Goal: Task Accomplishment & Management: Manage account settings

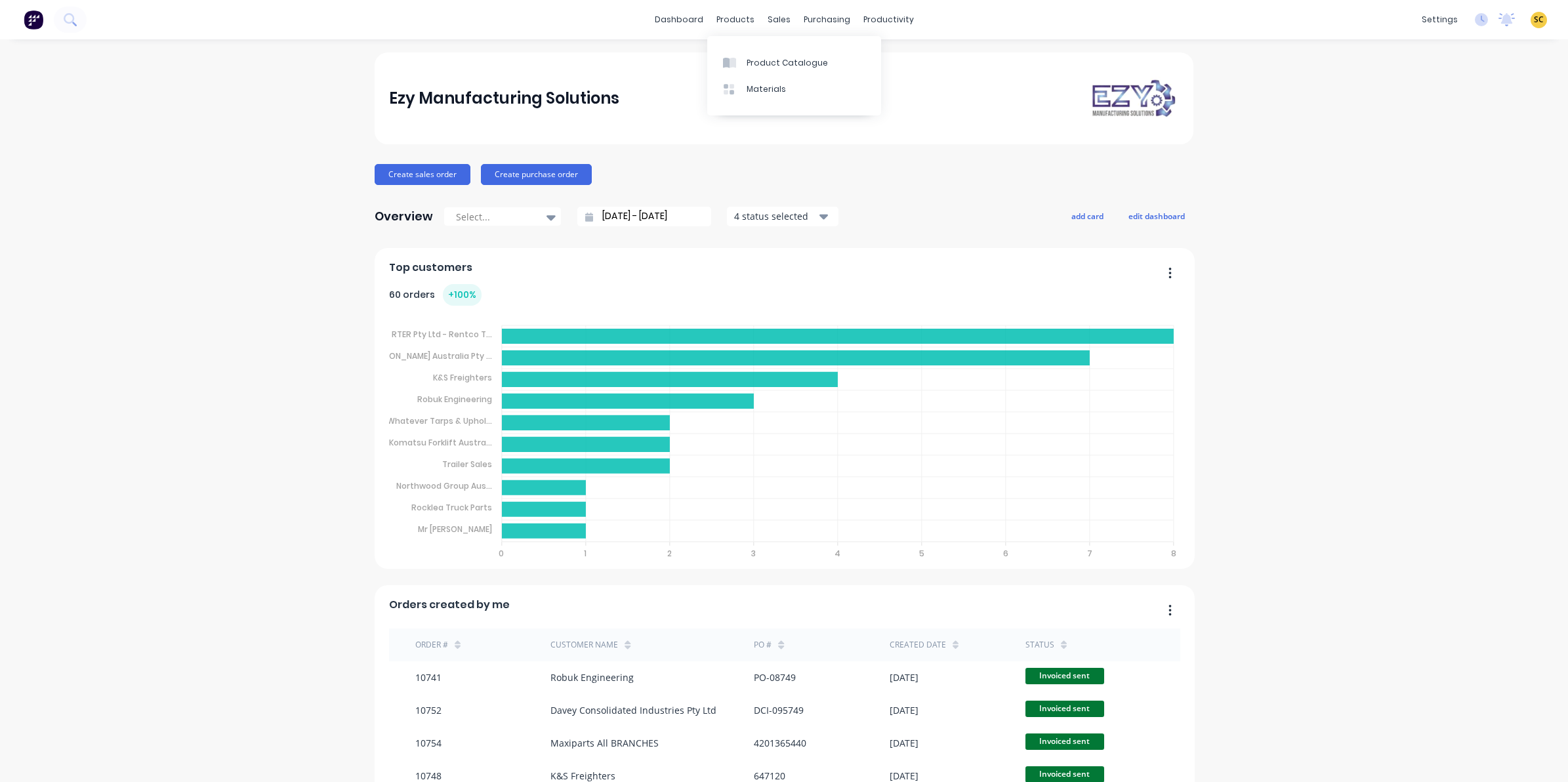
click at [739, 43] on div "Product Catalogue Materials" at bounding box center [794, 76] width 174 height 79
click at [747, 60] on div "Product Catalogue" at bounding box center [787, 63] width 81 height 12
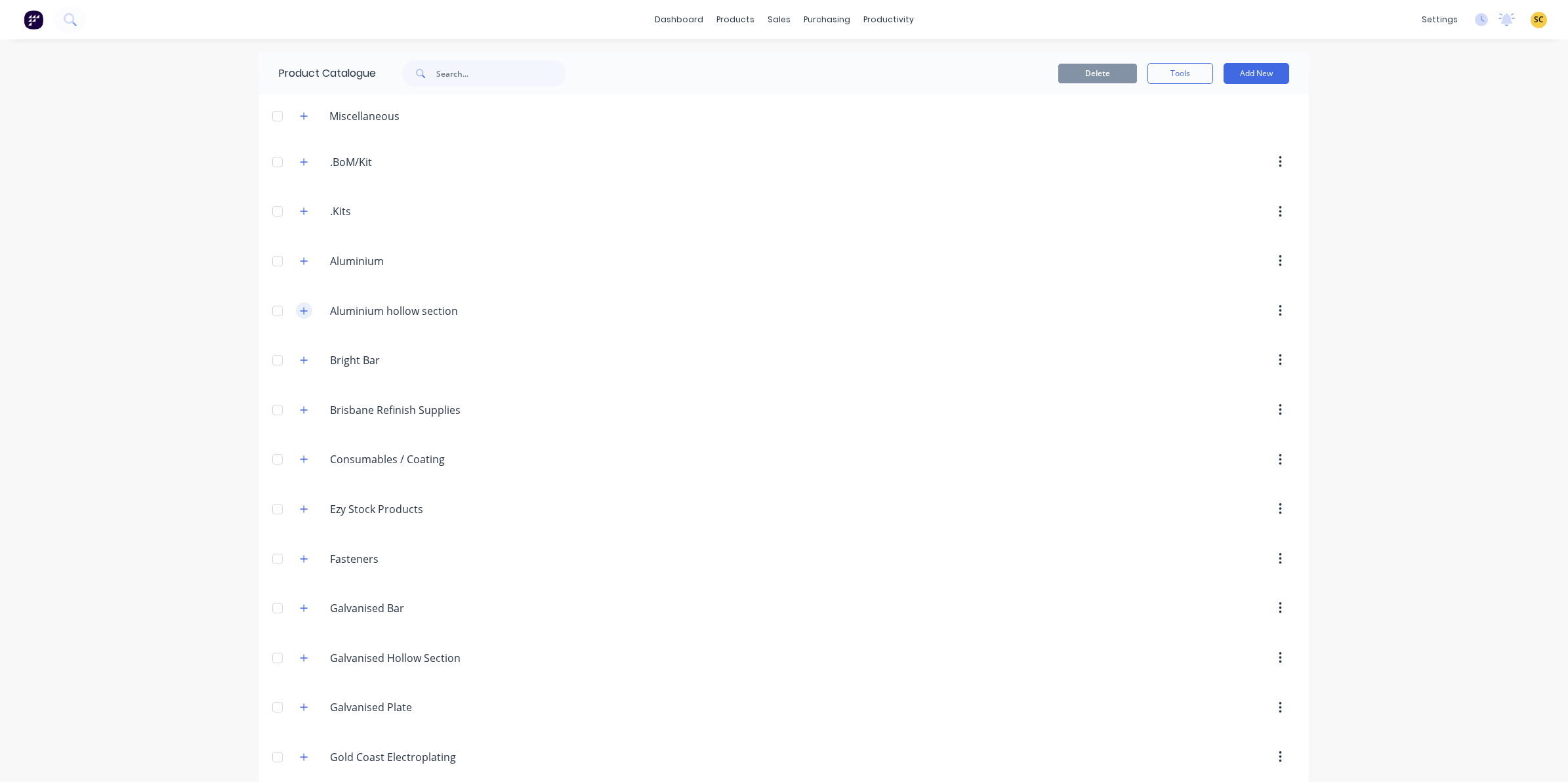
click at [301, 312] on icon "button" at bounding box center [304, 311] width 7 height 7
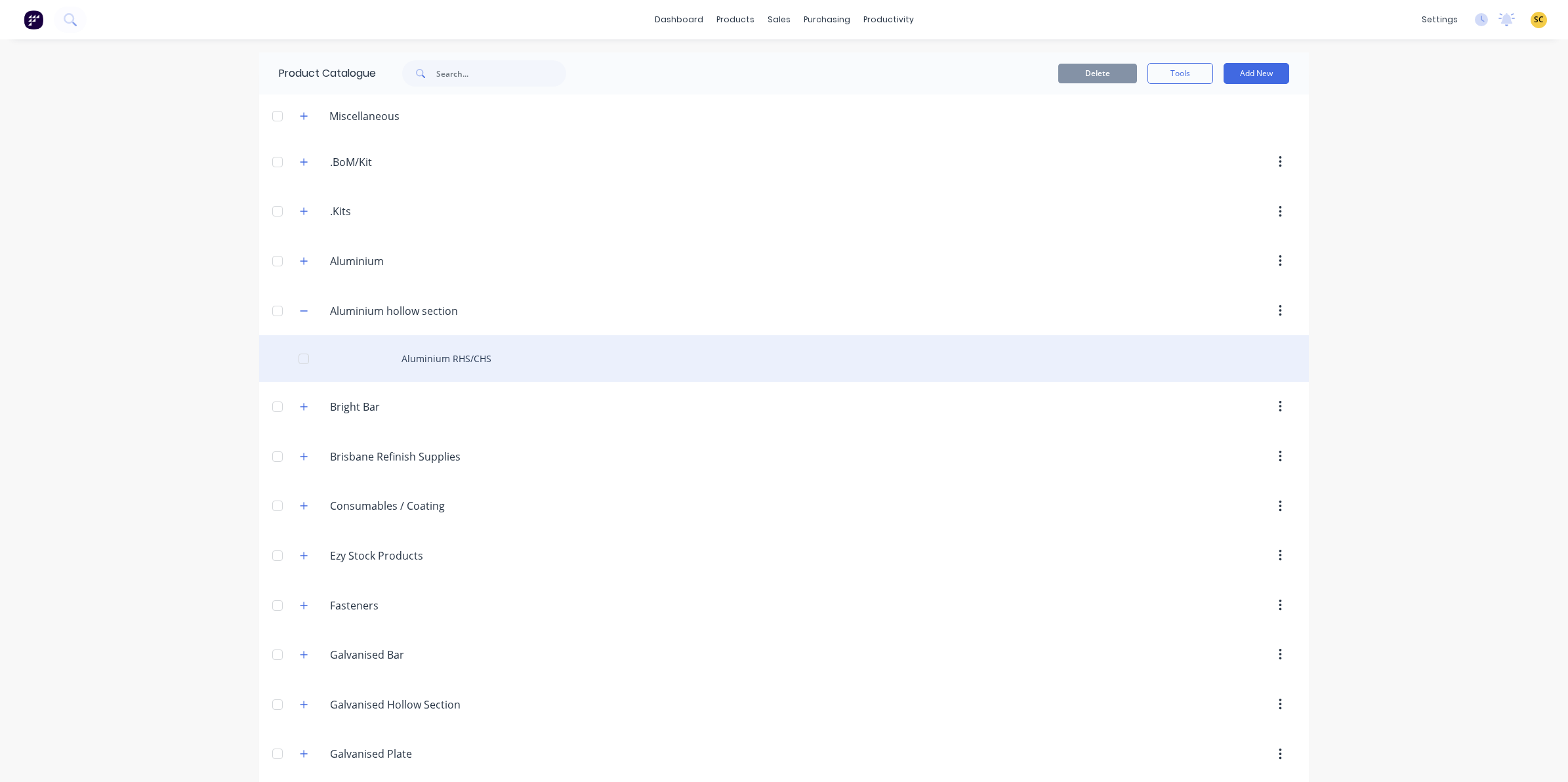
click at [390, 359] on div "Aluminium RHS/CHS" at bounding box center [783, 359] width 1049 height 47
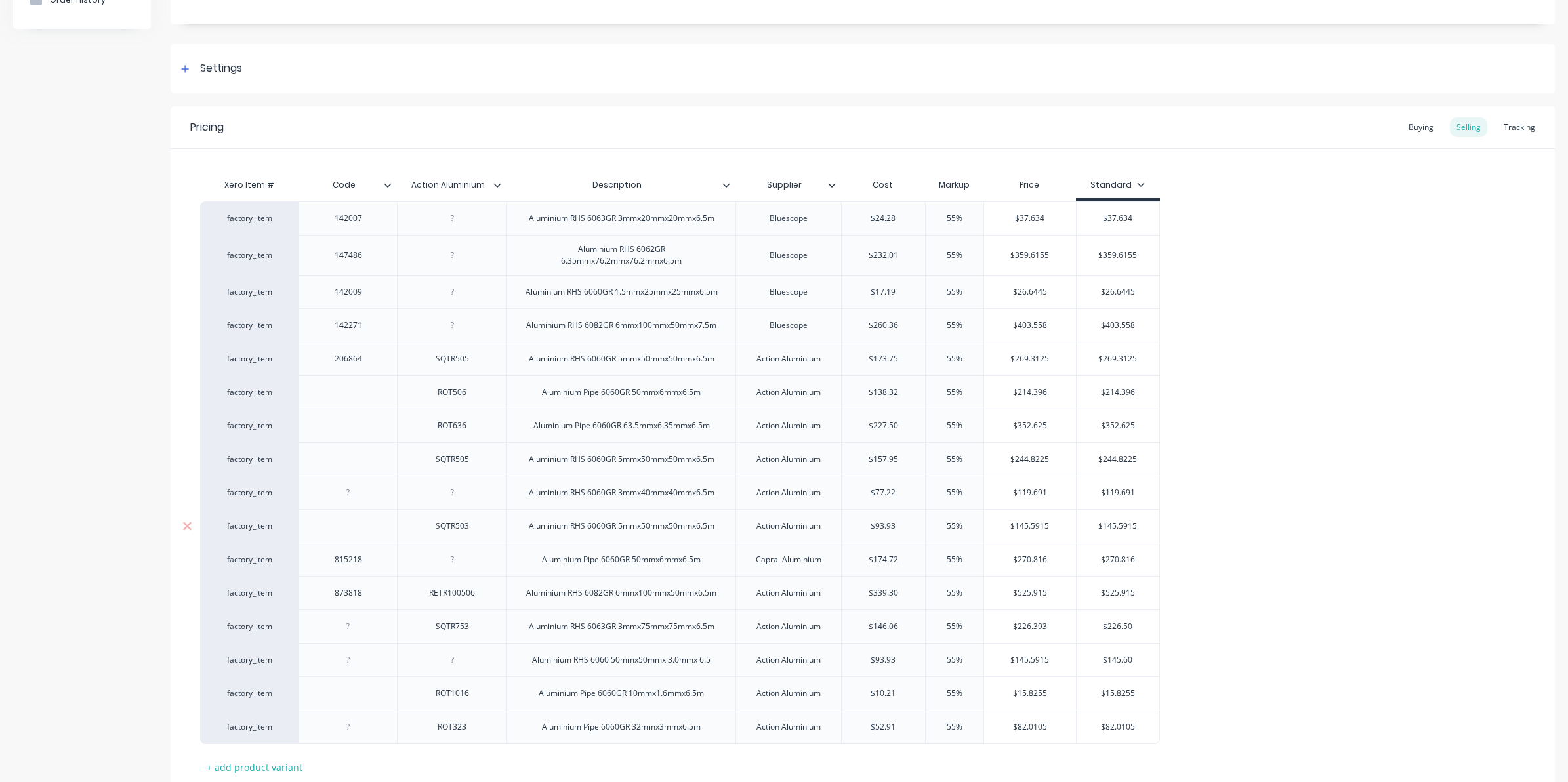
scroll to position [164, 0]
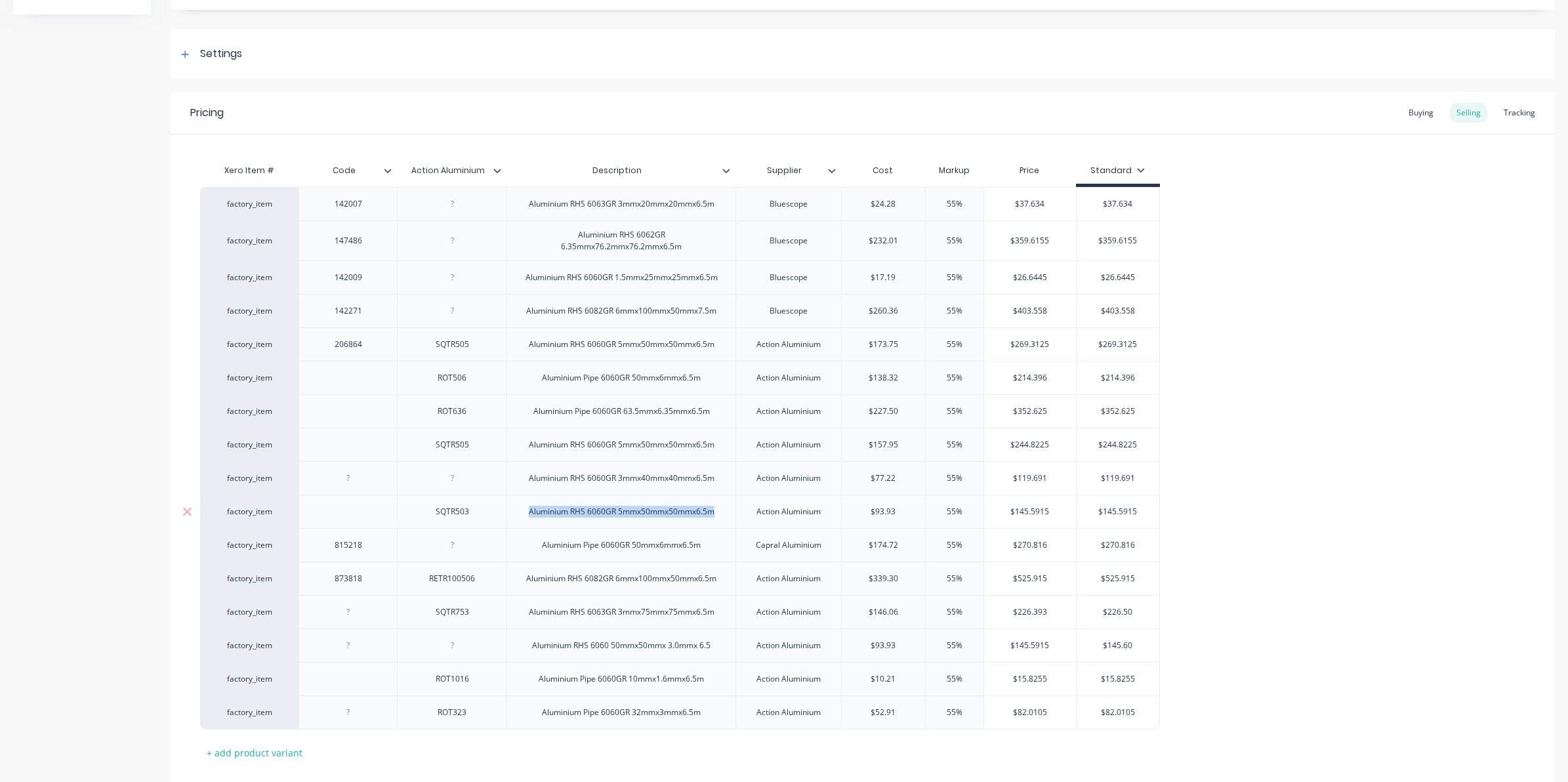
drag, startPoint x: 529, startPoint y: 517, endPoint x: 720, endPoint y: 517, distance: 191.0
click at [720, 517] on div "Aluminium RHS 6060GR 5mmx50mmx50mmx6.5m" at bounding box center [621, 512] width 207 height 17
copy div "Aluminium RHS 6060GR 5mmx50mmx50mmx6.5m"
click at [233, 755] on div "+ add product variant" at bounding box center [255, 752] width 109 height 20
type textarea "x"
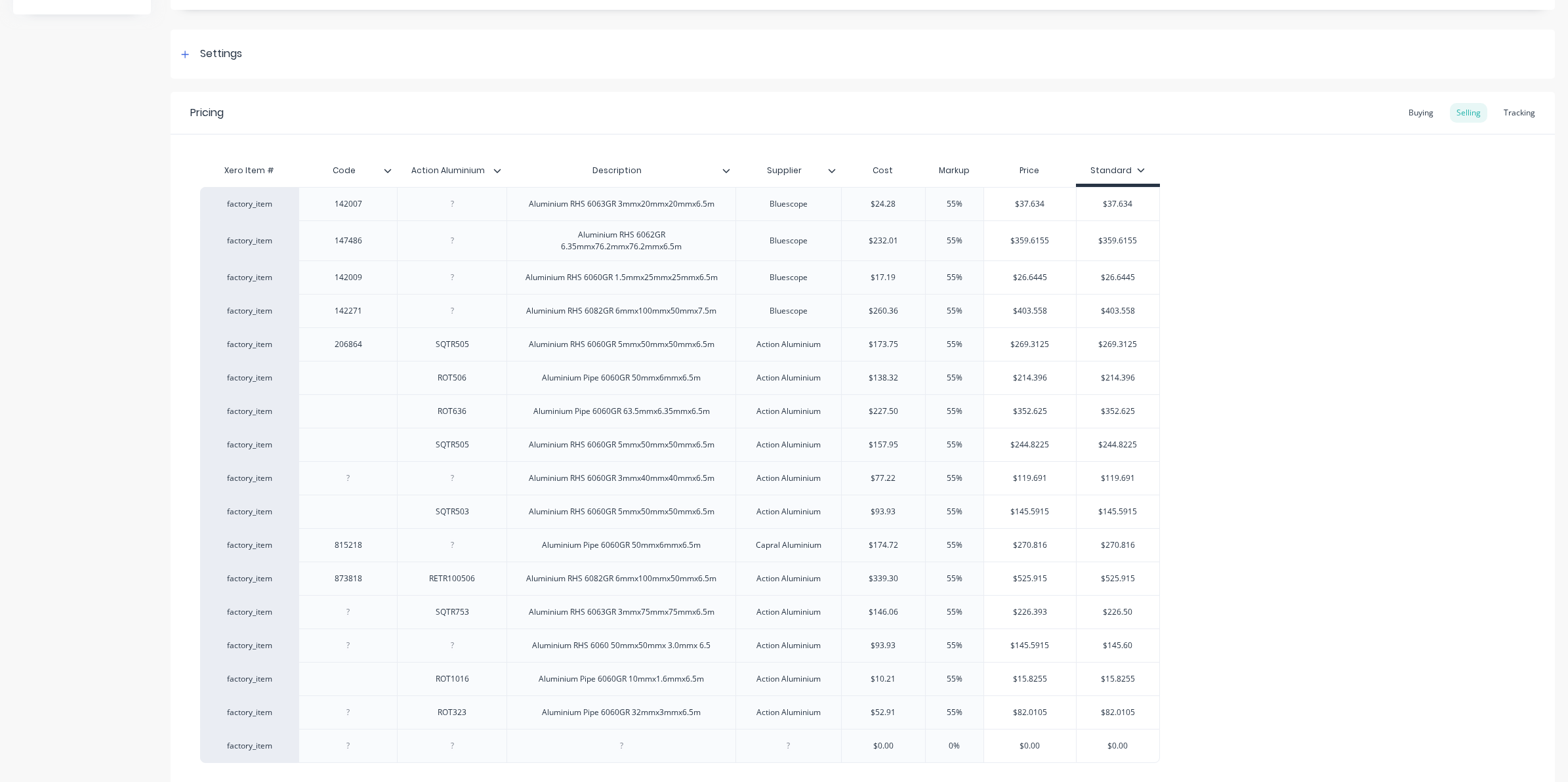
scroll to position [246, 0]
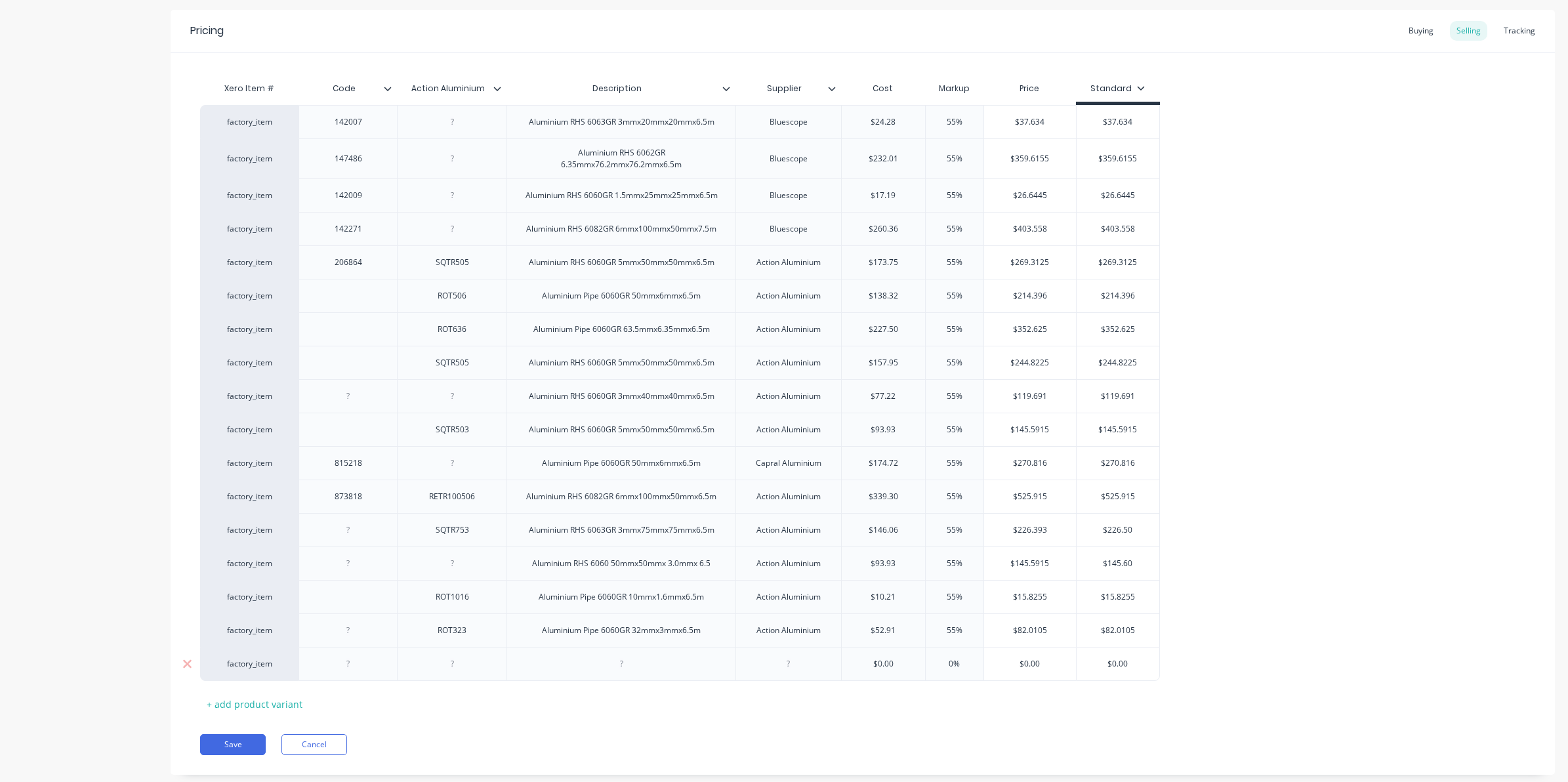
click at [464, 666] on div at bounding box center [452, 664] width 66 height 17
paste div
drag, startPoint x: 472, startPoint y: 704, endPoint x: 382, endPoint y: 661, distance: 99.7
click at [382, 661] on div "factory_item Aluminium RHS 6060GR 5mmx50mmx50mmx6.5m $0.00 0% $0.00 $0.00" at bounding box center [680, 679] width 960 height 64
drag, startPoint x: 719, startPoint y: 438, endPoint x: 510, endPoint y: 437, distance: 209.0
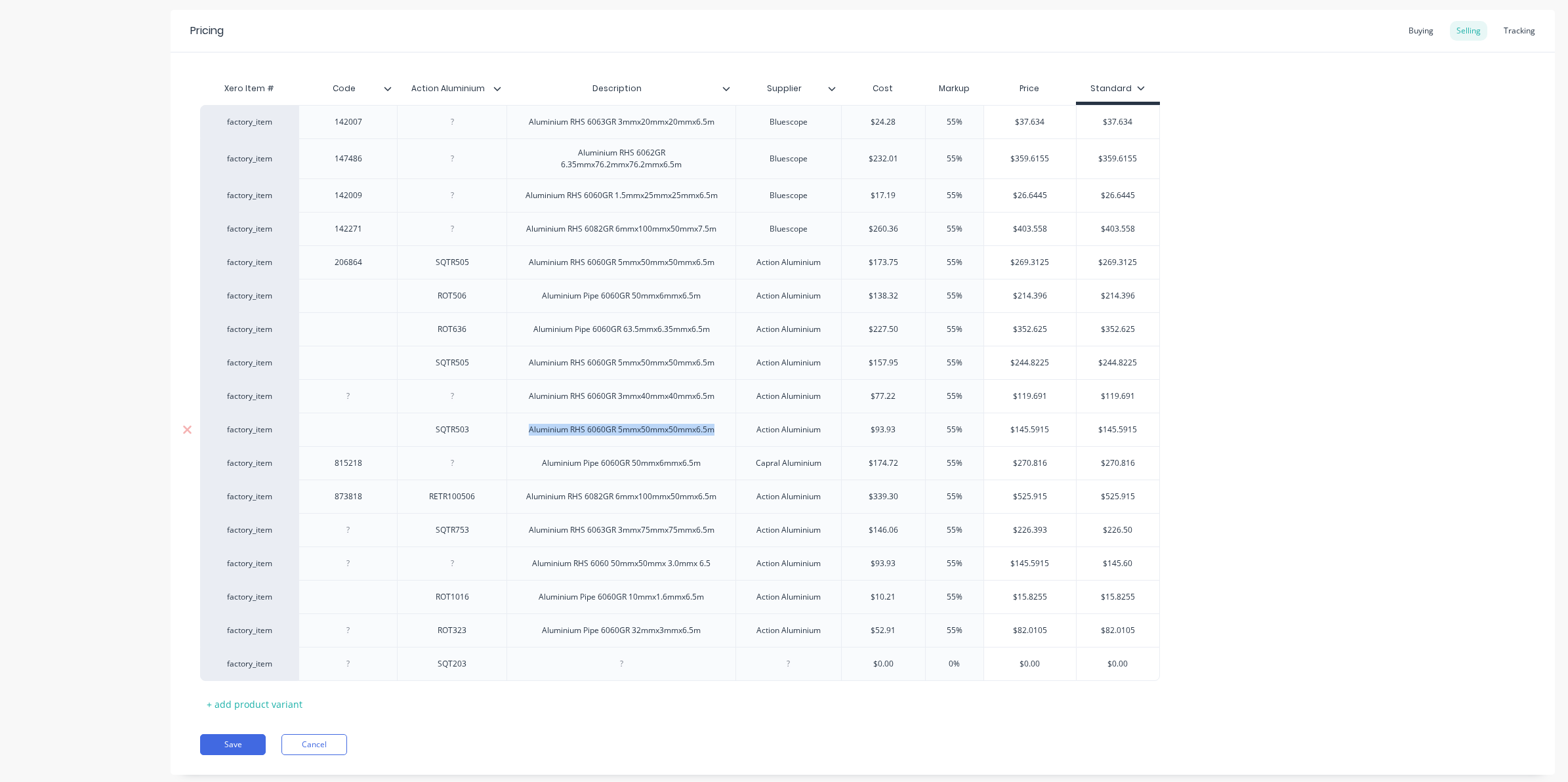
click at [512, 438] on div "Aluminium RHS 6060GR 5mmx50mmx50mmx6.5m" at bounding box center [621, 429] width 229 height 33
copy div "Aluminium RHS 6060GR 5mmx50mmx50mmx6.5m"
type textarea "x"
click at [605, 667] on div at bounding box center [621, 664] width 66 height 17
paste div
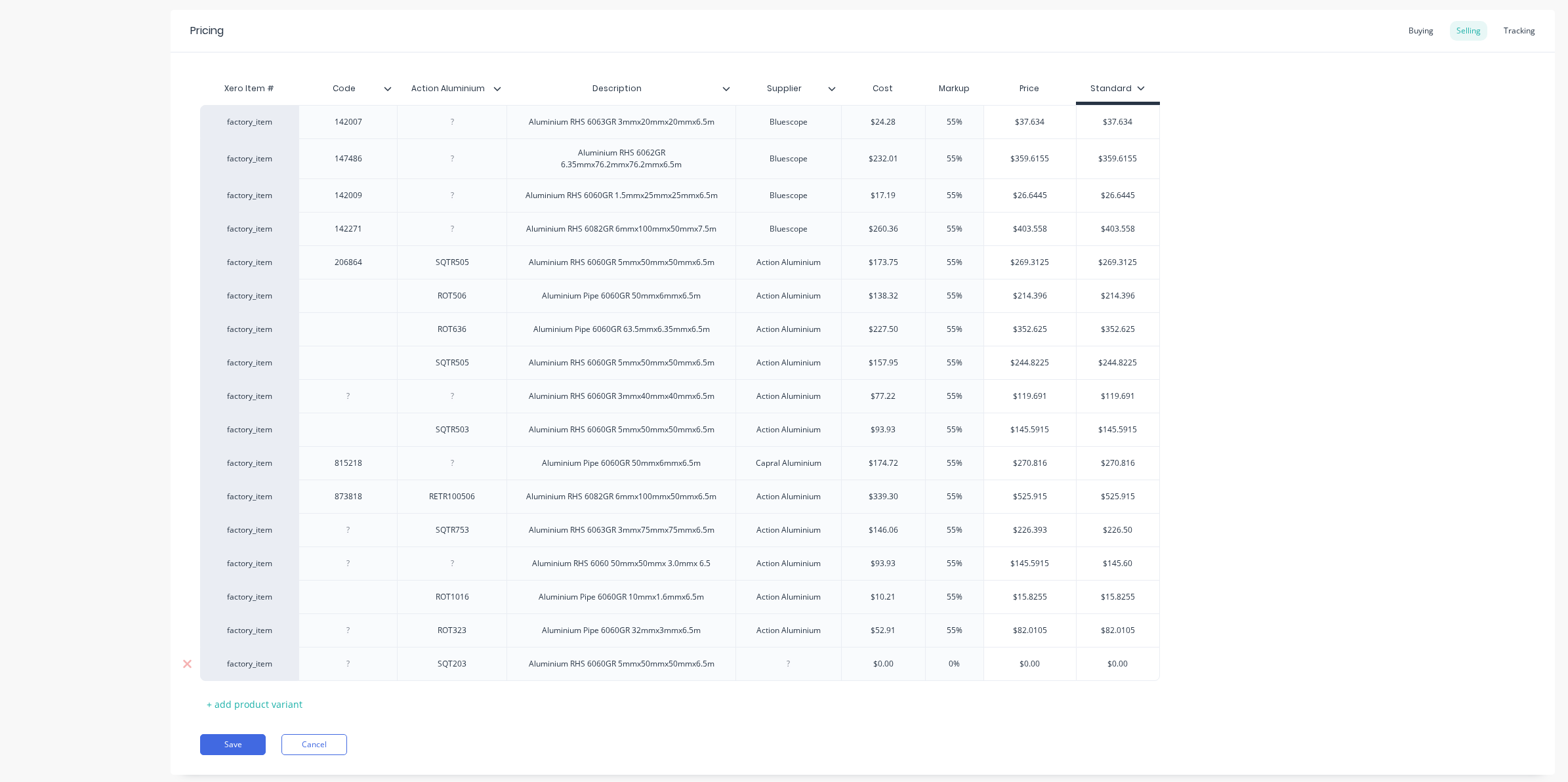
click at [625, 673] on div "Aluminium RHS 6060GR 5mmx50mmx50mmx6.5m" at bounding box center [621, 664] width 207 height 17
drag, startPoint x: 826, startPoint y: 637, endPoint x: 748, endPoint y: 642, distance: 78.2
click at [748, 642] on div "Action Aluminium" at bounding box center [788, 630] width 106 height 33
copy div "Action Aluminium"
type textarea "x"
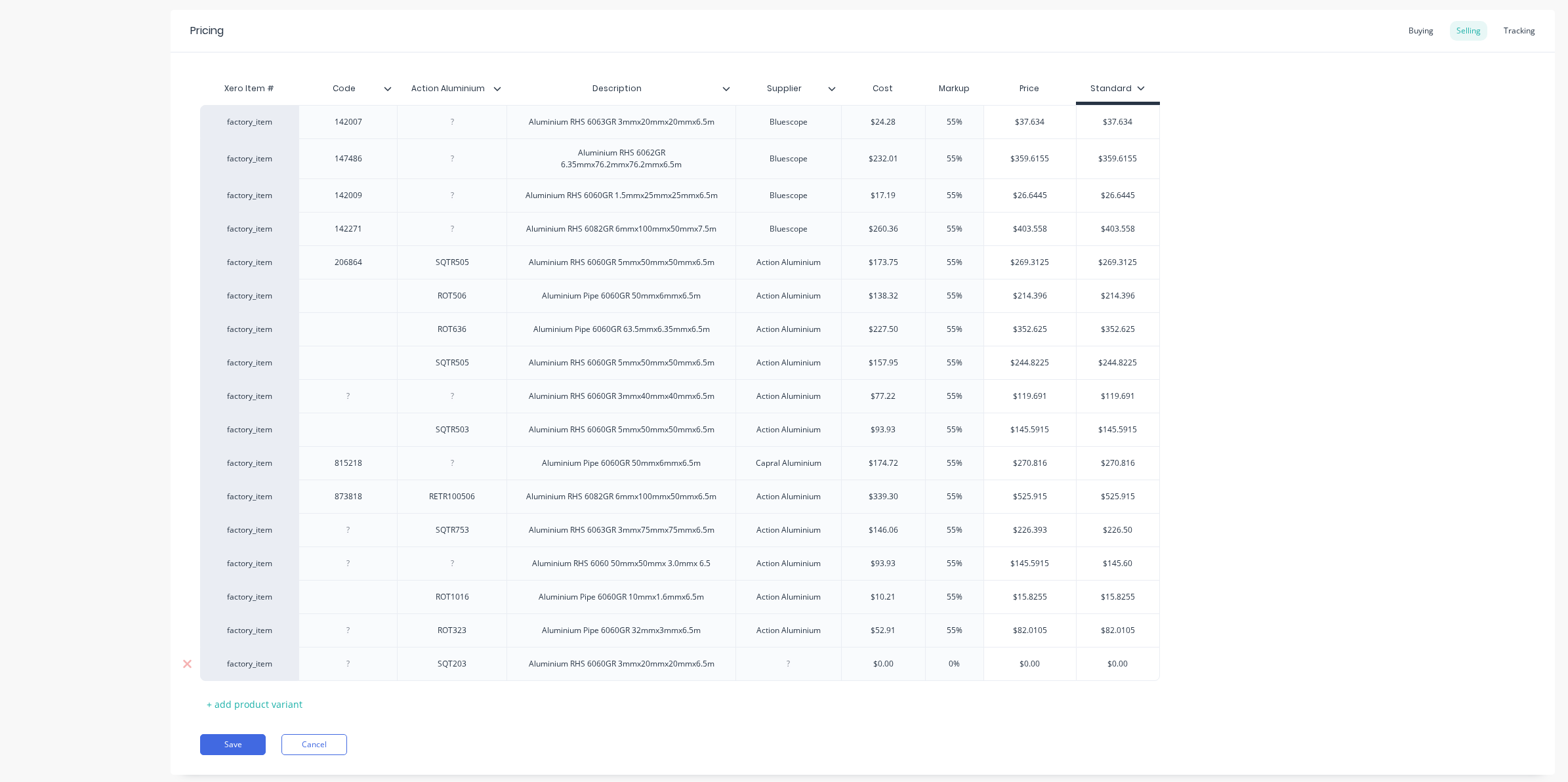
click at [783, 667] on div at bounding box center [788, 664] width 66 height 17
paste div
type textarea "x"
type input "$0.00"
drag, startPoint x: 902, startPoint y: 664, endPoint x: 842, endPoint y: 665, distance: 60.0
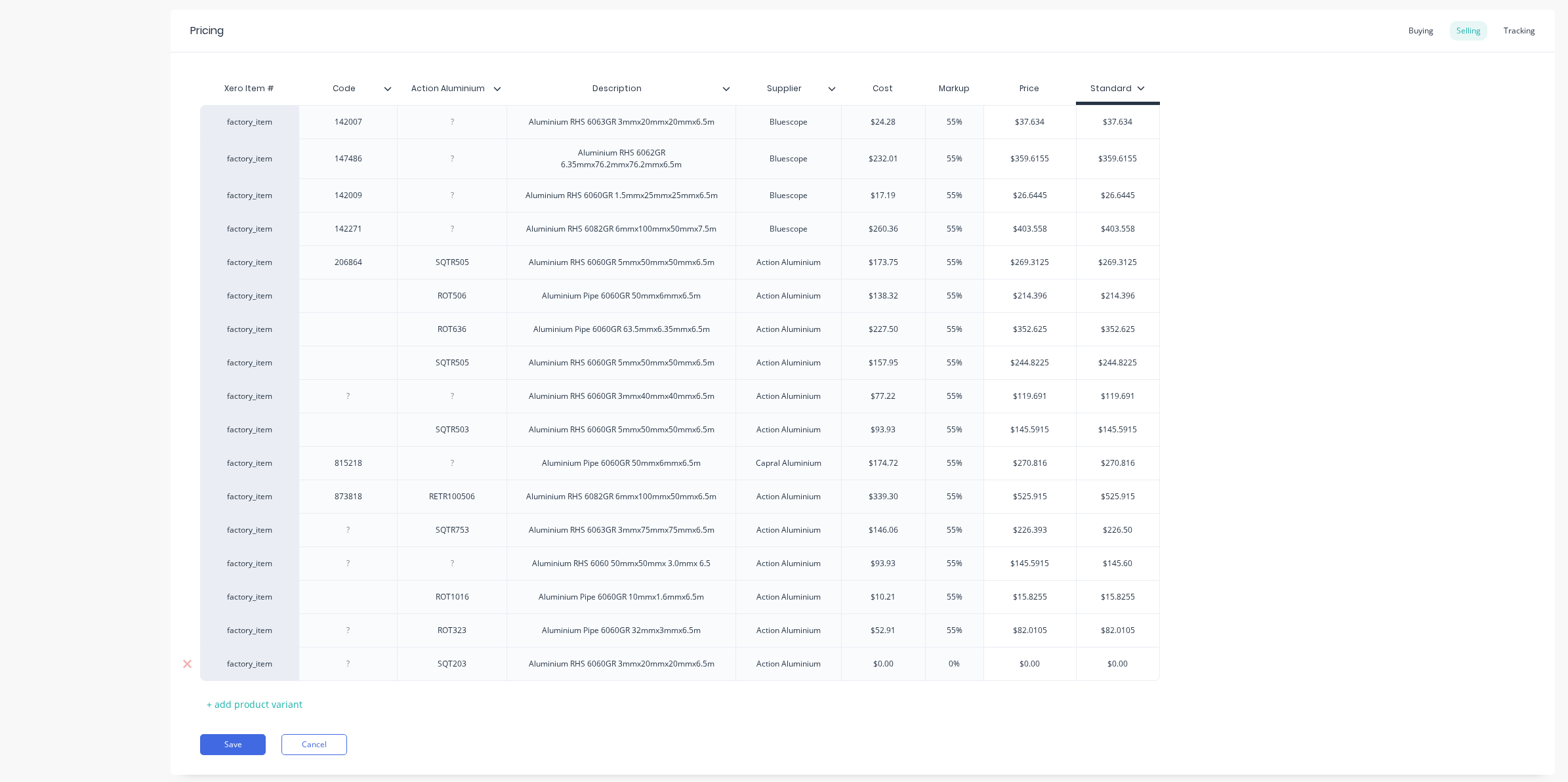
click at [842, 665] on input "$0.00" at bounding box center [883, 663] width 83 height 12
type textarea "x"
type input "3"
type textarea "x"
type input "37."
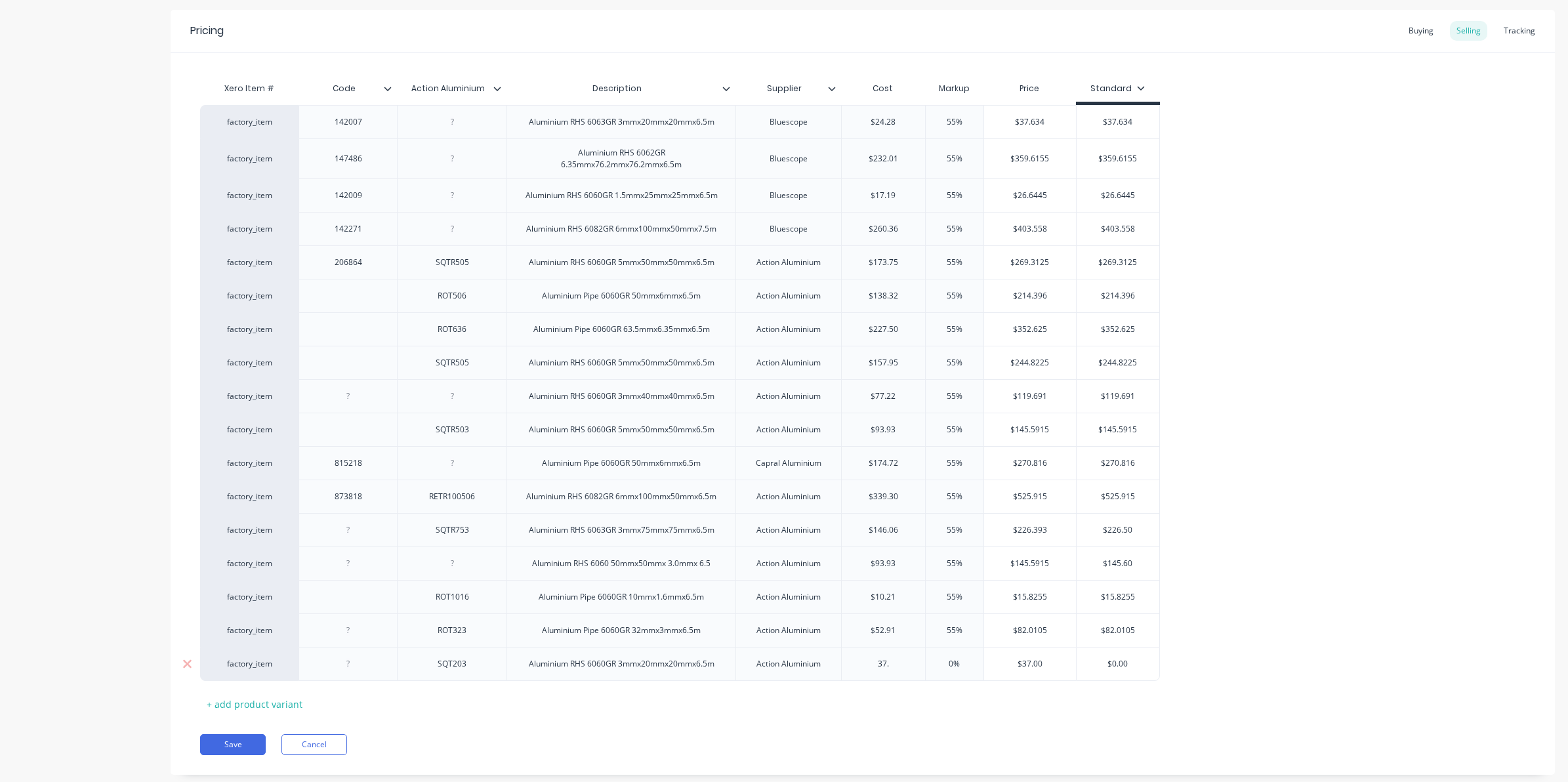
type textarea "x"
type input "37.8"
type textarea "x"
type input "37.89"
type textarea "x"
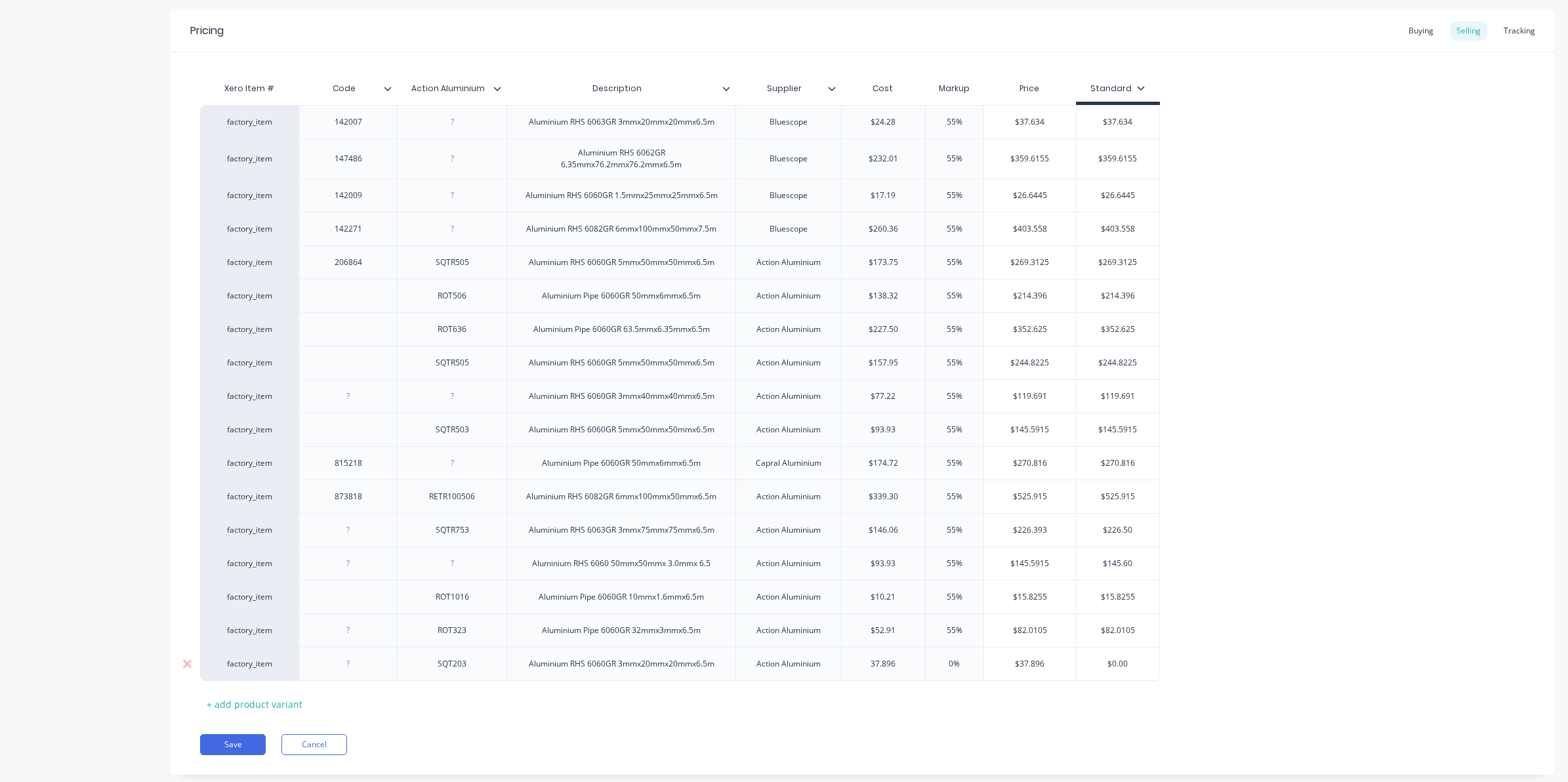
type input "37.896"
type input "0%"
click at [963, 664] on input "0%" at bounding box center [954, 663] width 66 height 12
type textarea "x"
type input "0%5"
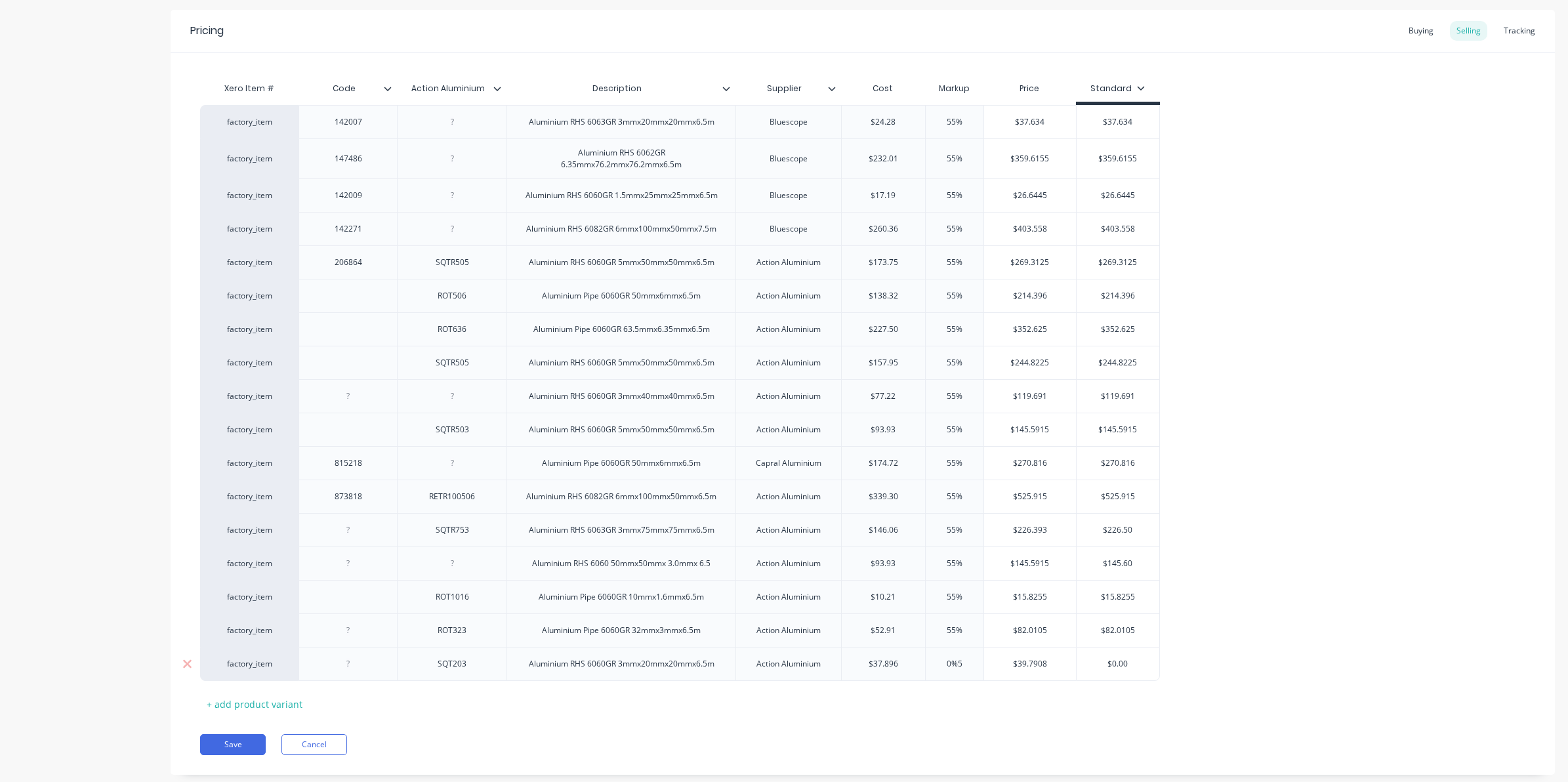
type textarea "x"
type input "0%55"
click at [1009, 735] on div "Pricing Buying Selling Tracking Xero Item # Code Action Aluminium Description S…" at bounding box center [862, 392] width 1384 height 765
type input "$58.7388"
drag, startPoint x: 1047, startPoint y: 664, endPoint x: 847, endPoint y: 666, distance: 200.0
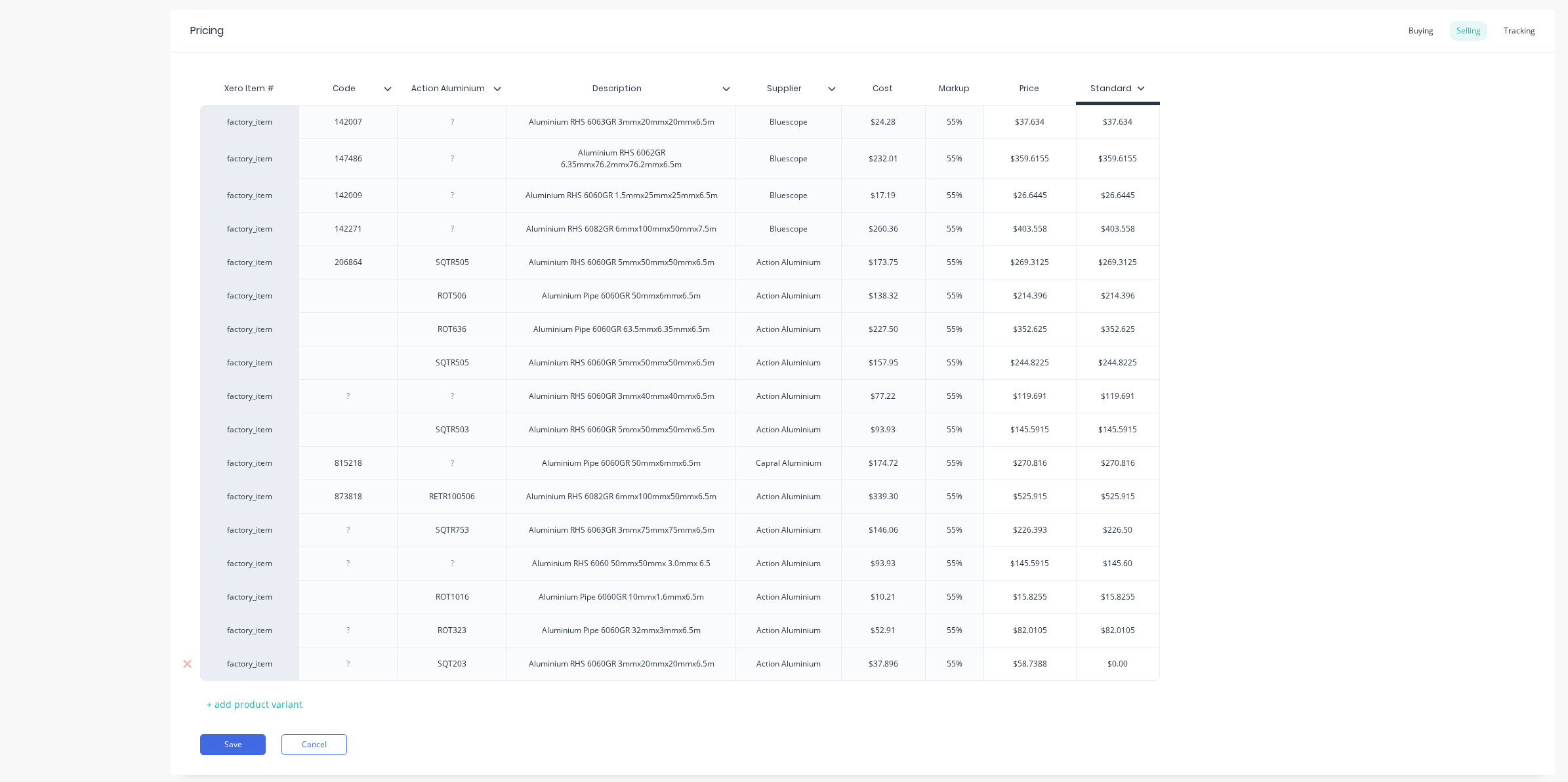
click at [847, 666] on div "factory_item SQT203 Aluminium RHS 6060GR 3mmx20mmx20mmx6.5m Action Aluminium $3…" at bounding box center [680, 664] width 960 height 34
type input "$0.00"
drag, startPoint x: 1130, startPoint y: 666, endPoint x: 1090, endPoint y: 667, distance: 40.0
click at [1090, 667] on input "$0.00" at bounding box center [1117, 663] width 83 height 12
paste input "58.7388"
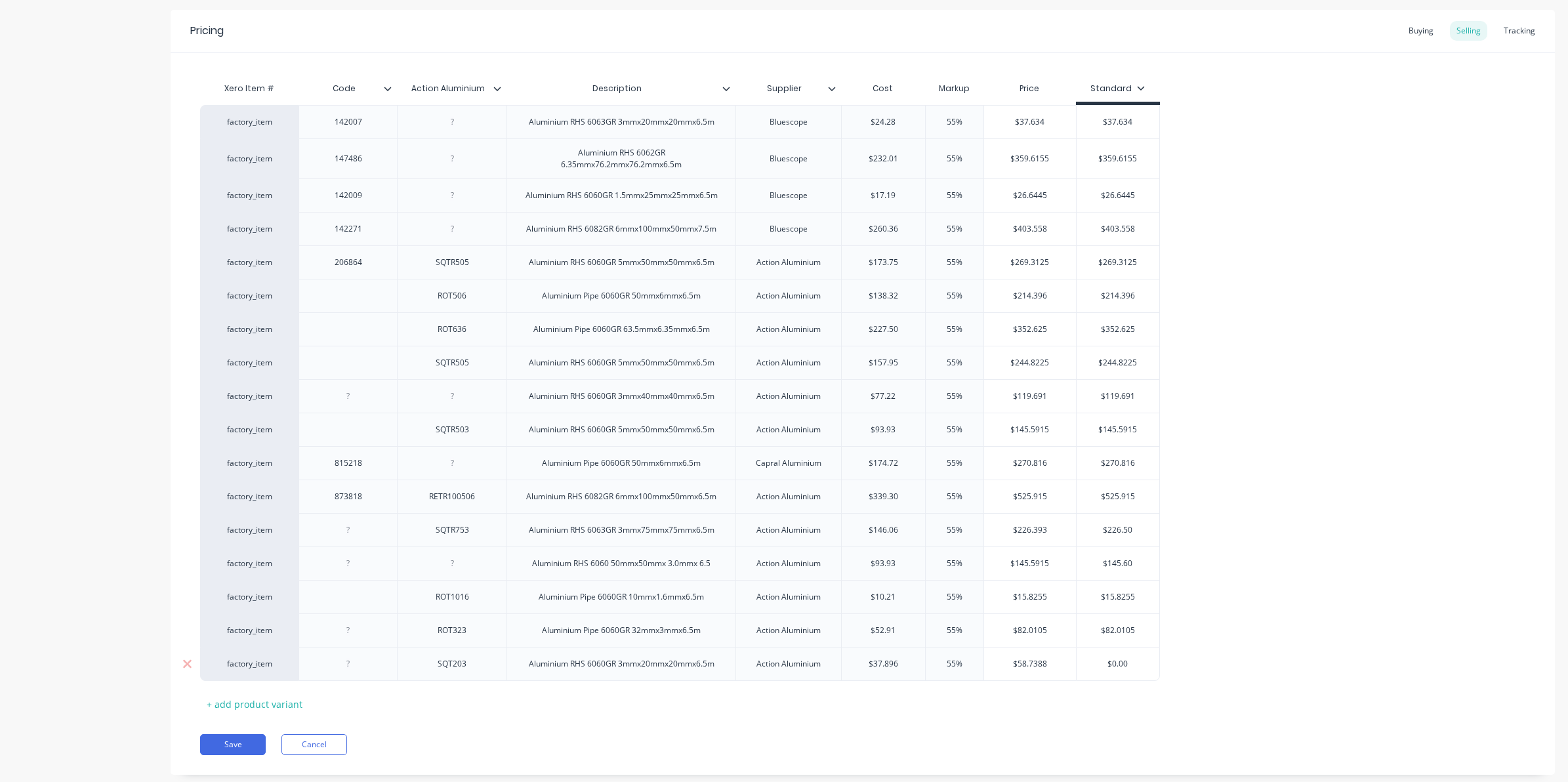
type textarea "x"
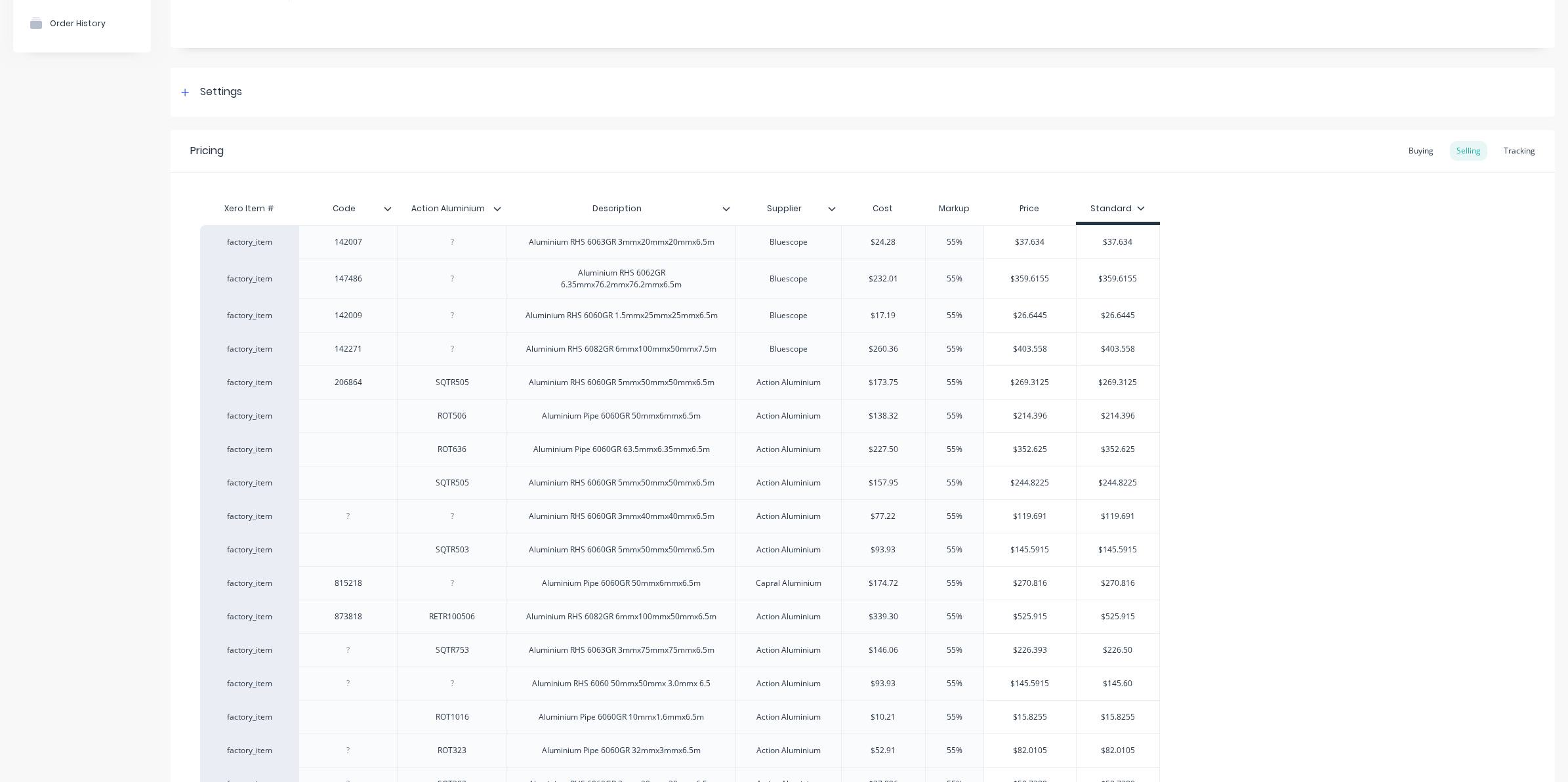
scroll to position [0, 0]
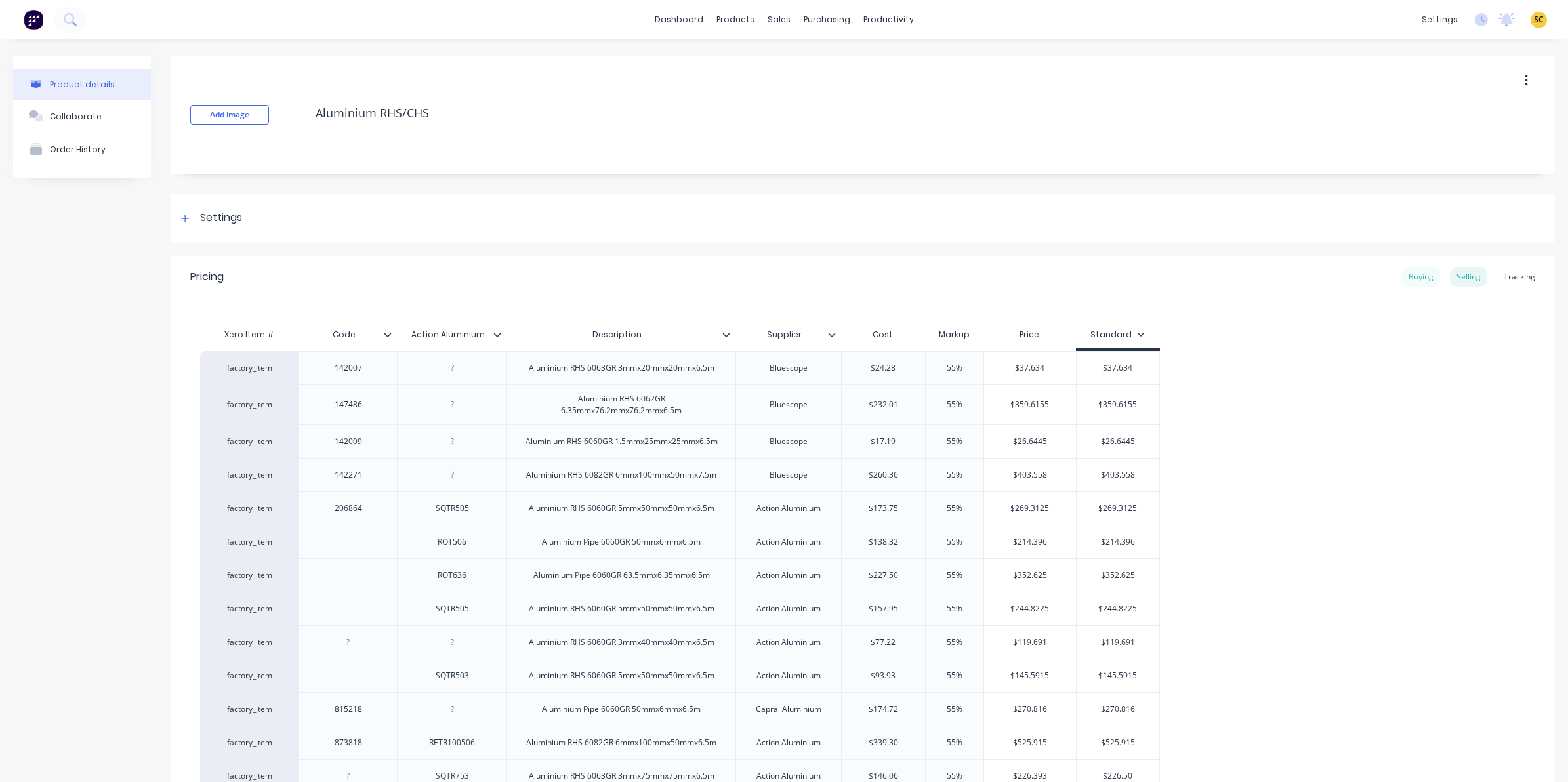
type input "$58.7388"
click at [1416, 271] on div "Buying" at bounding box center [1421, 277] width 38 height 20
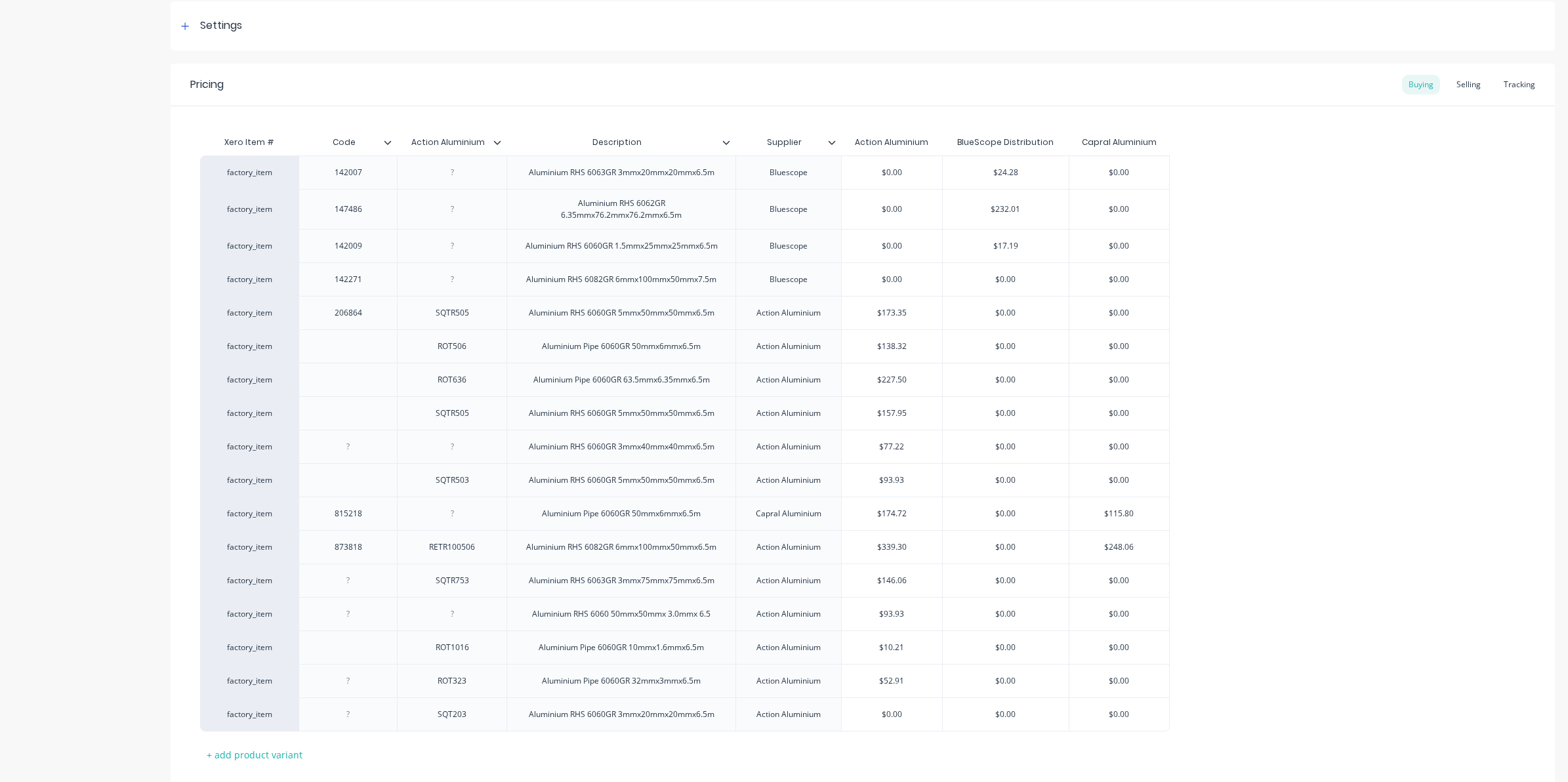
scroll to position [275, 0]
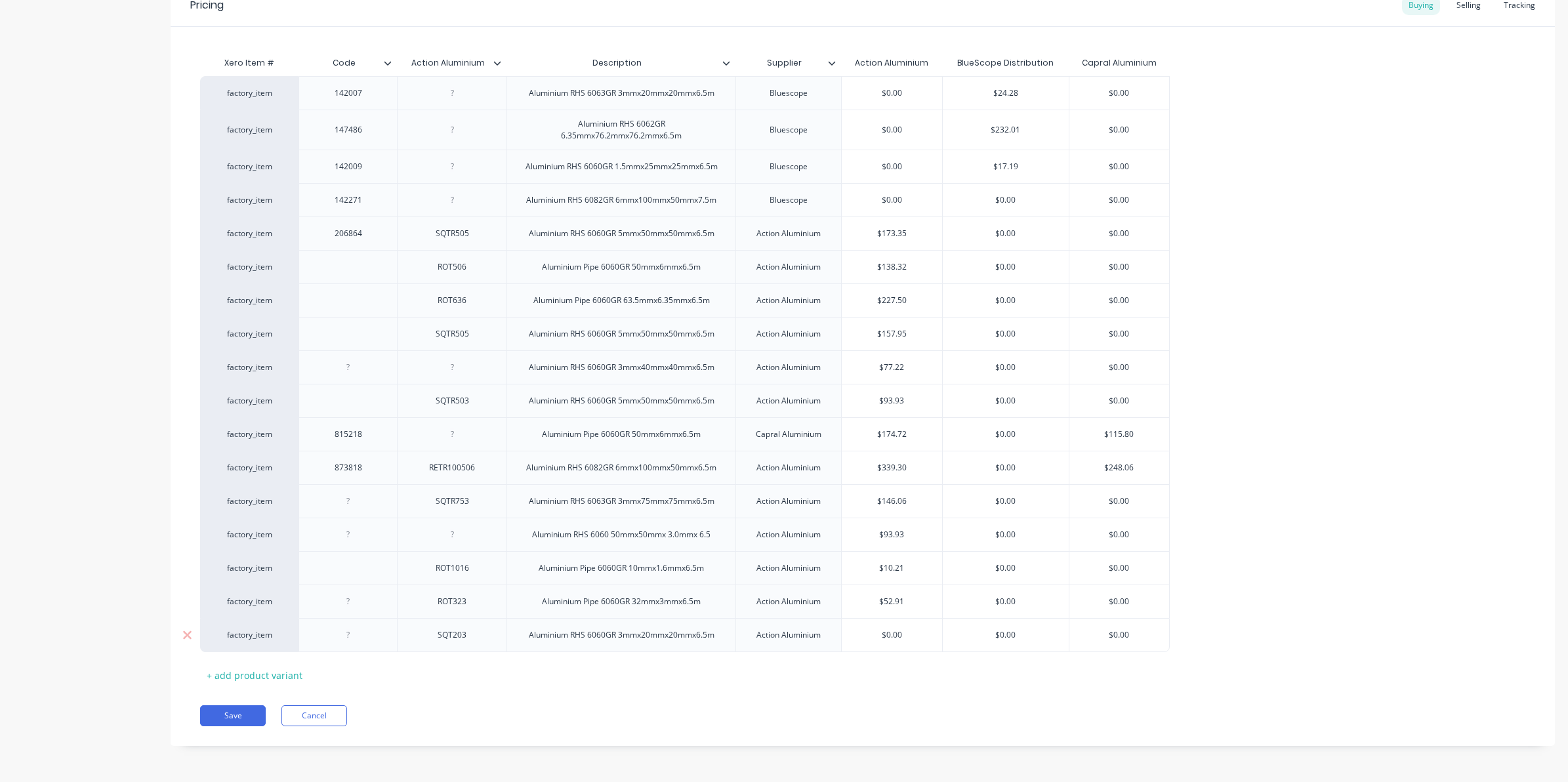
type input "$0.00"
drag, startPoint x: 904, startPoint y: 634, endPoint x: 851, endPoint y: 634, distance: 53.0
click at [852, 634] on input "$0.00" at bounding box center [892, 634] width 100 height 12
type textarea "x"
type input "3"
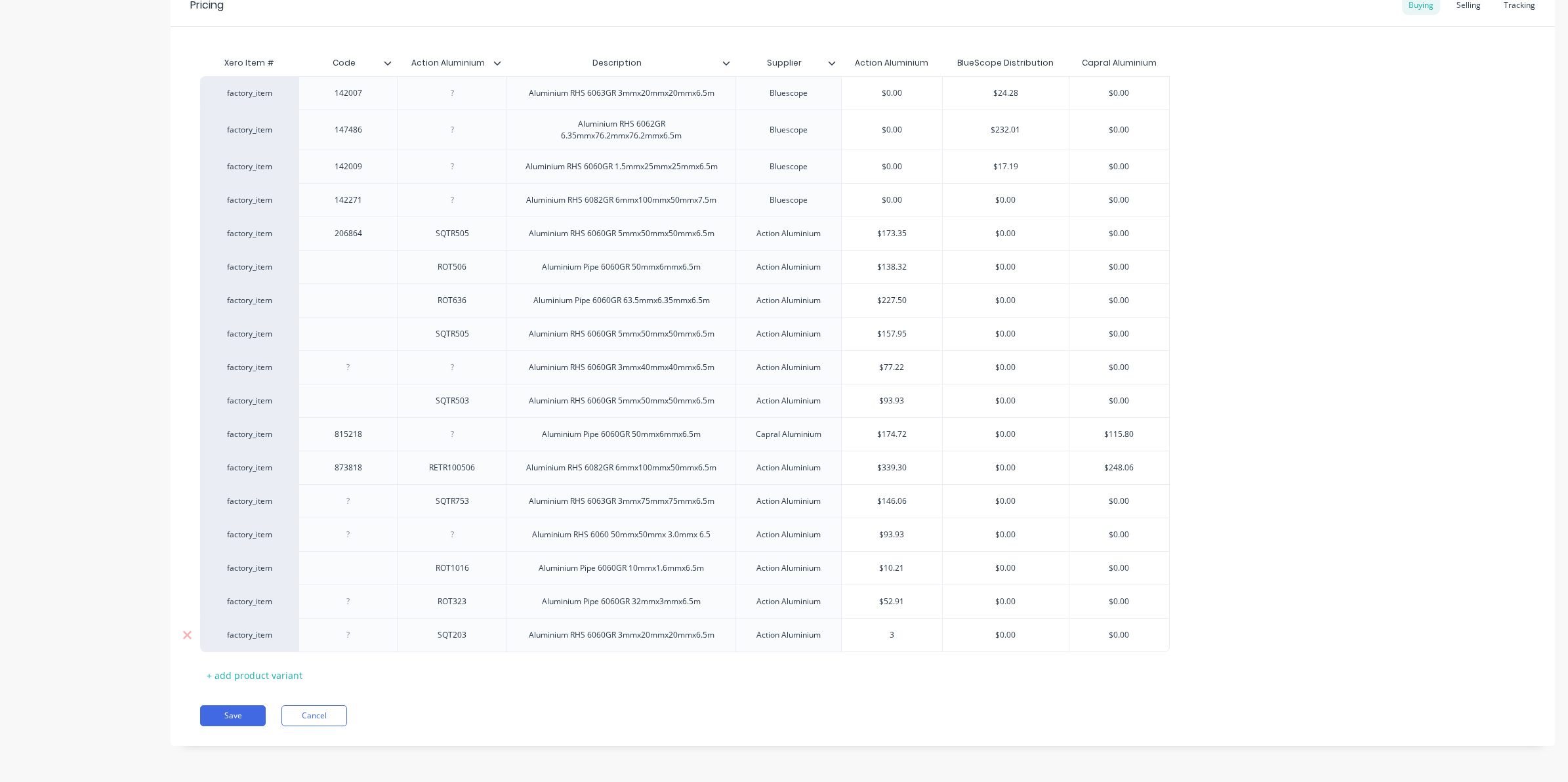
type textarea "x"
type input "39"
type textarea "x"
type input "39."
type textarea "x"
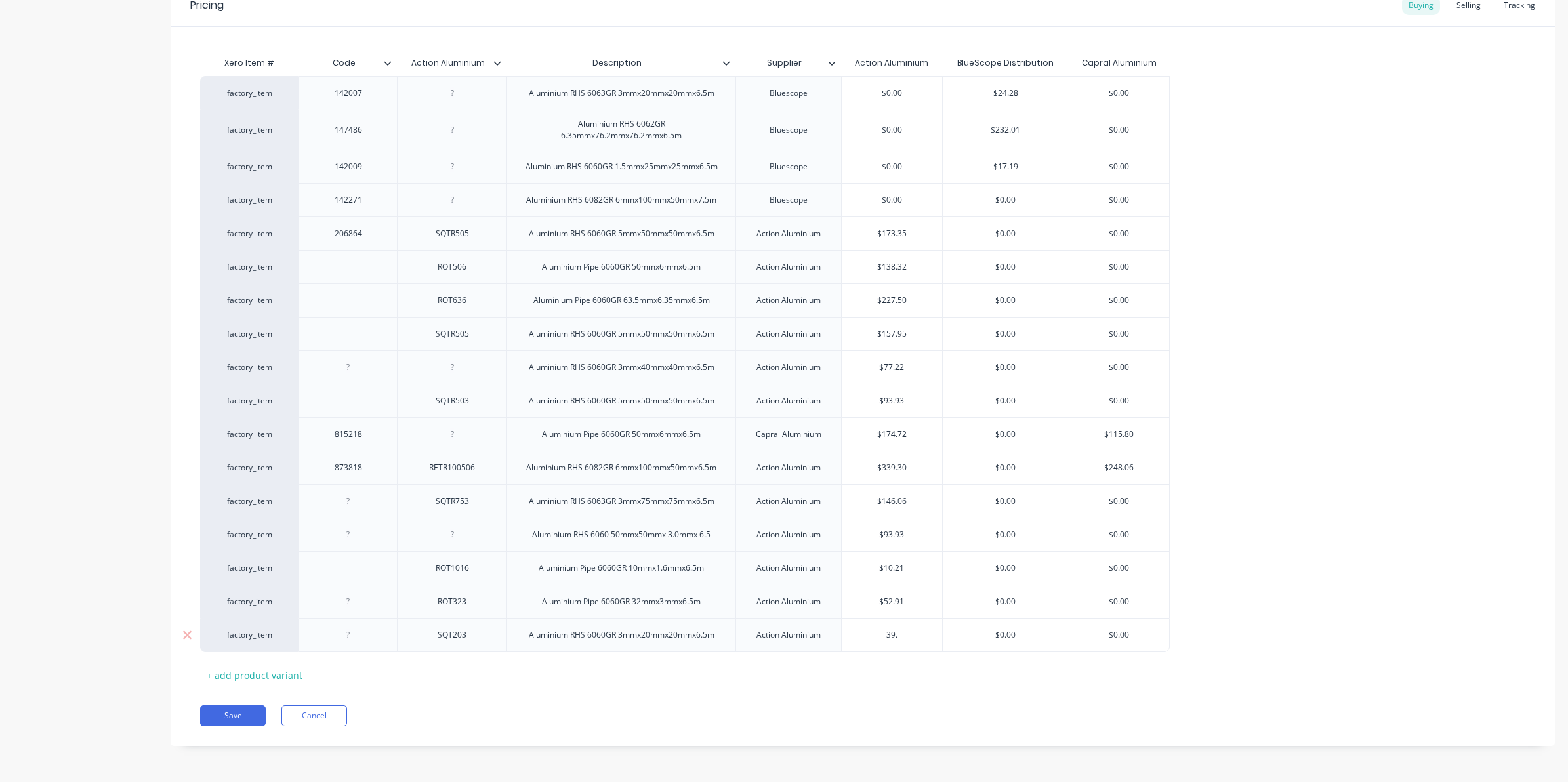
type input "39.9"
type textarea "x"
type input "39."
type textarea "x"
type input "39.8"
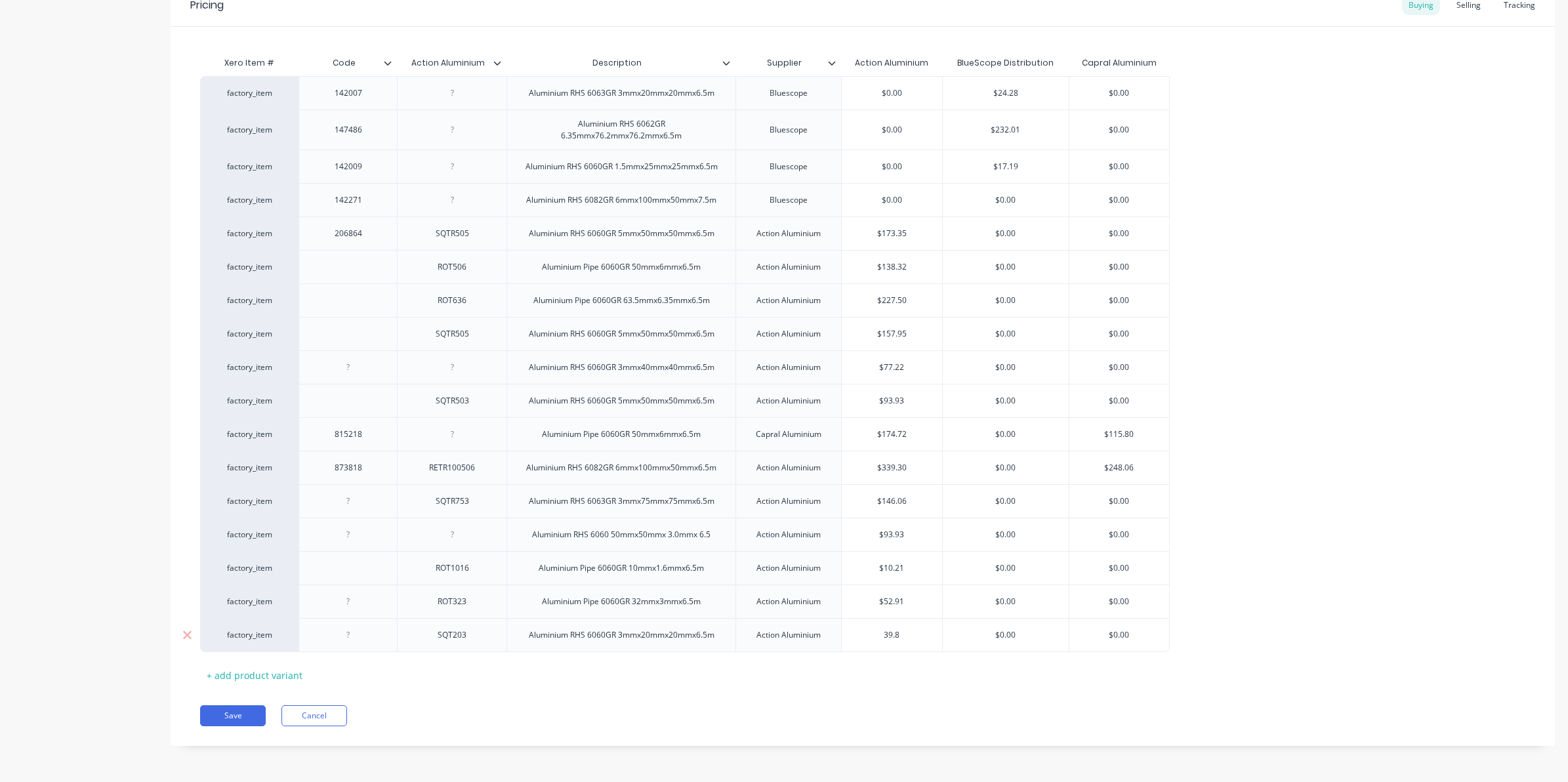
type textarea "x"
type input "39.89"
type textarea "x"
type input "39.8"
type textarea "x"
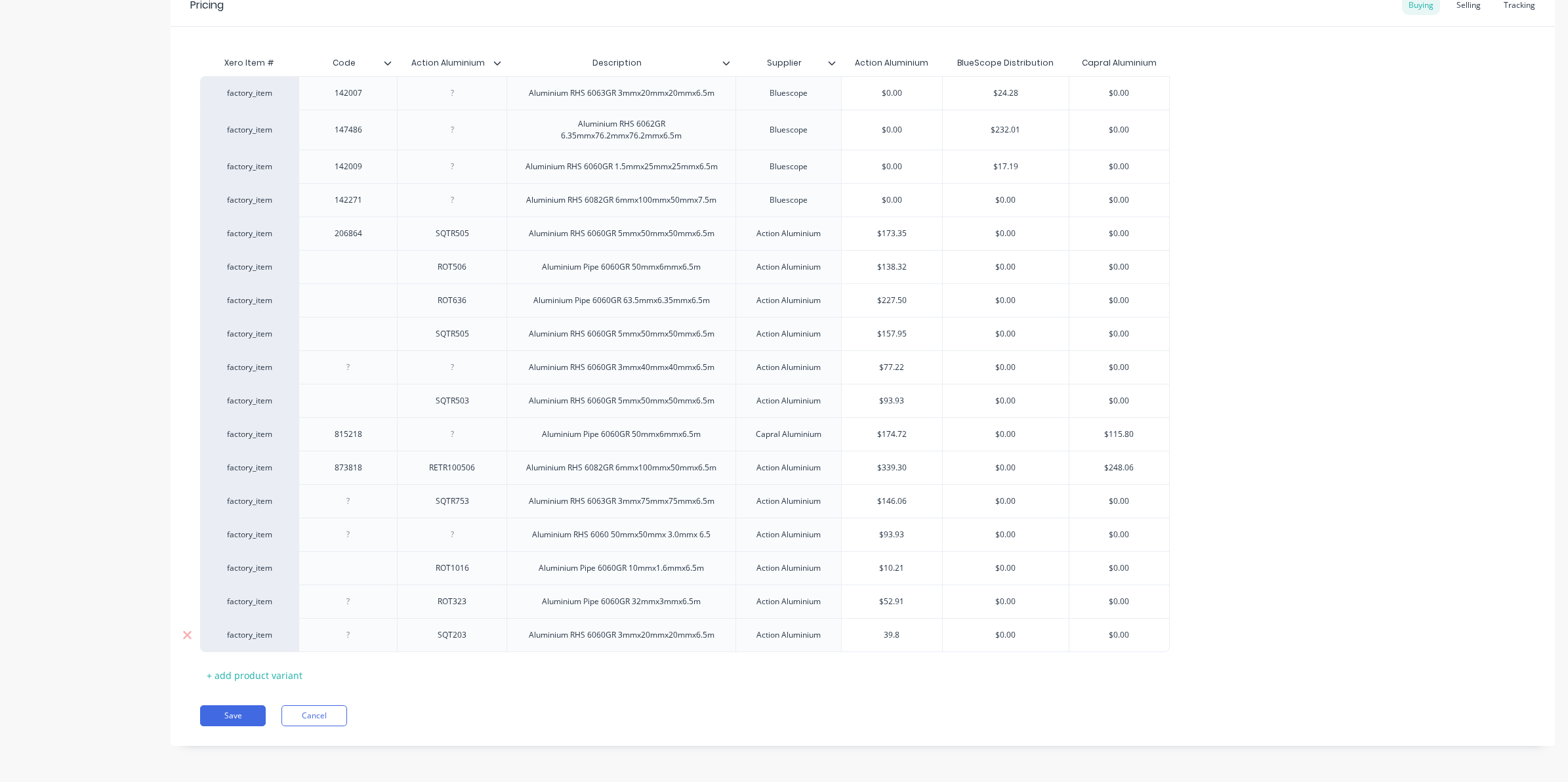
type input "39."
type textarea "x"
type input "39"
type textarea "x"
type input "3"
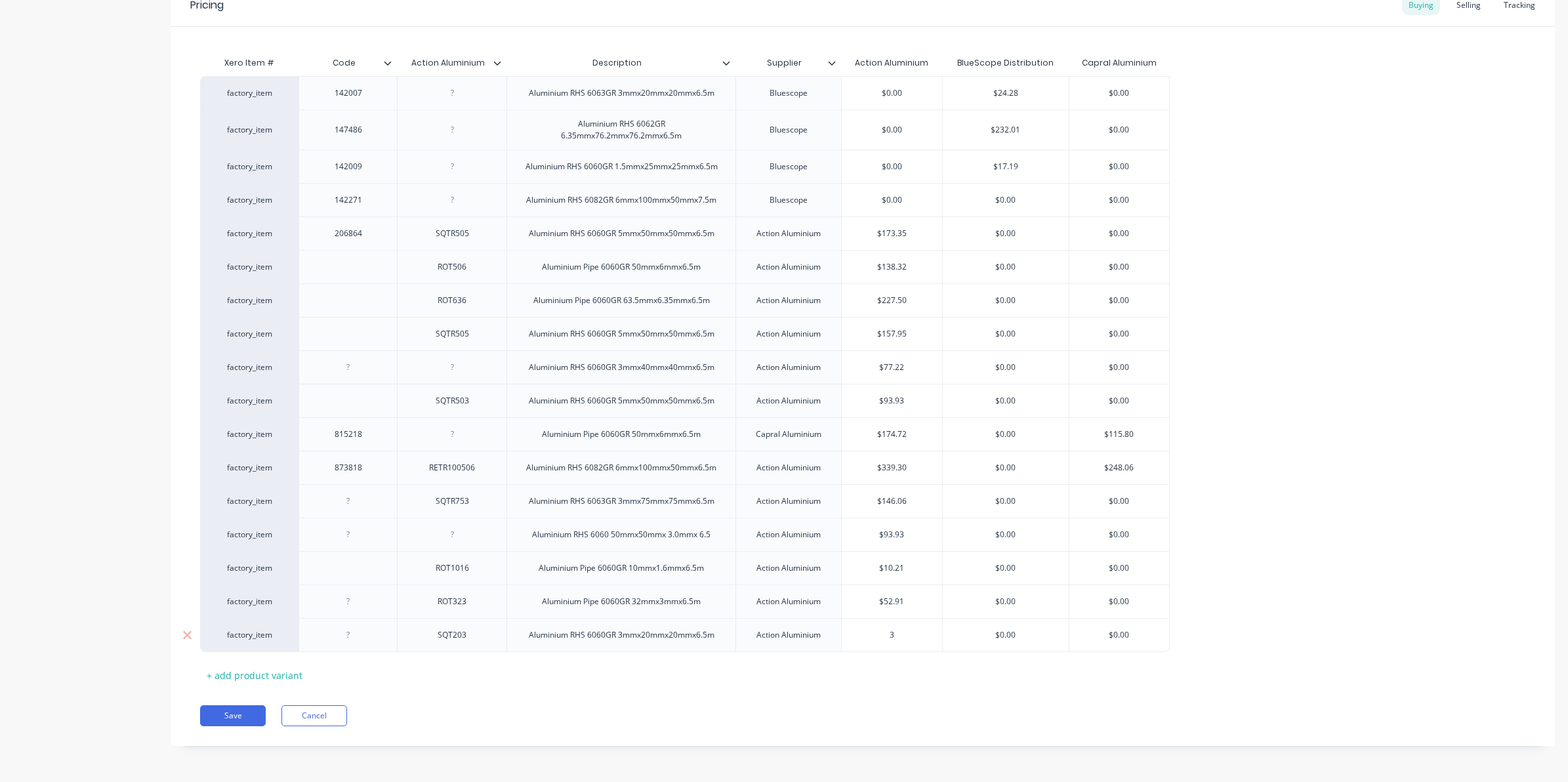
type textarea "x"
type input "37"
type textarea "x"
type input "37."
type textarea "x"
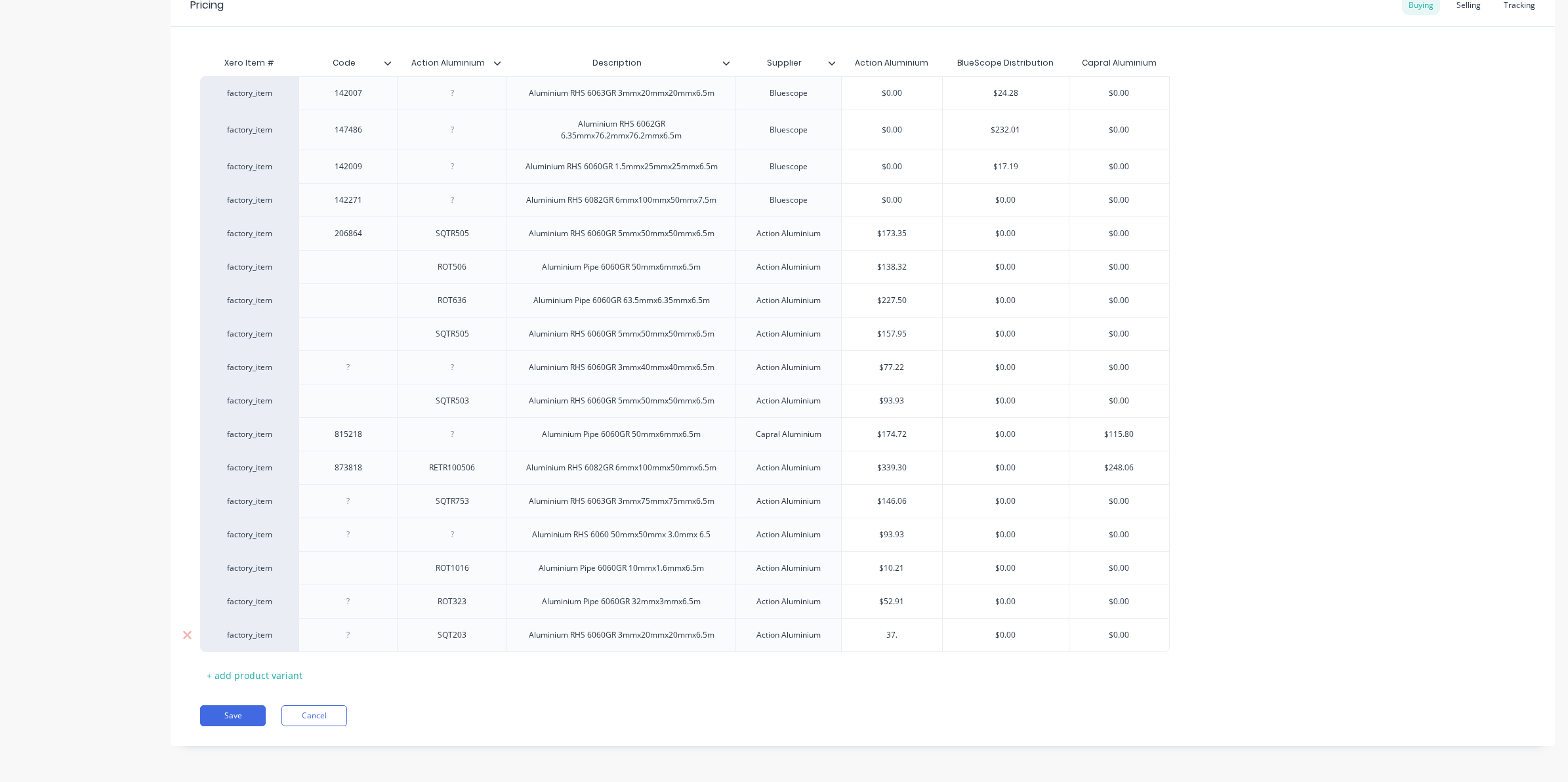
type input "37.8"
type textarea "x"
type input "37.89"
type textarea "x"
type input "37.896"
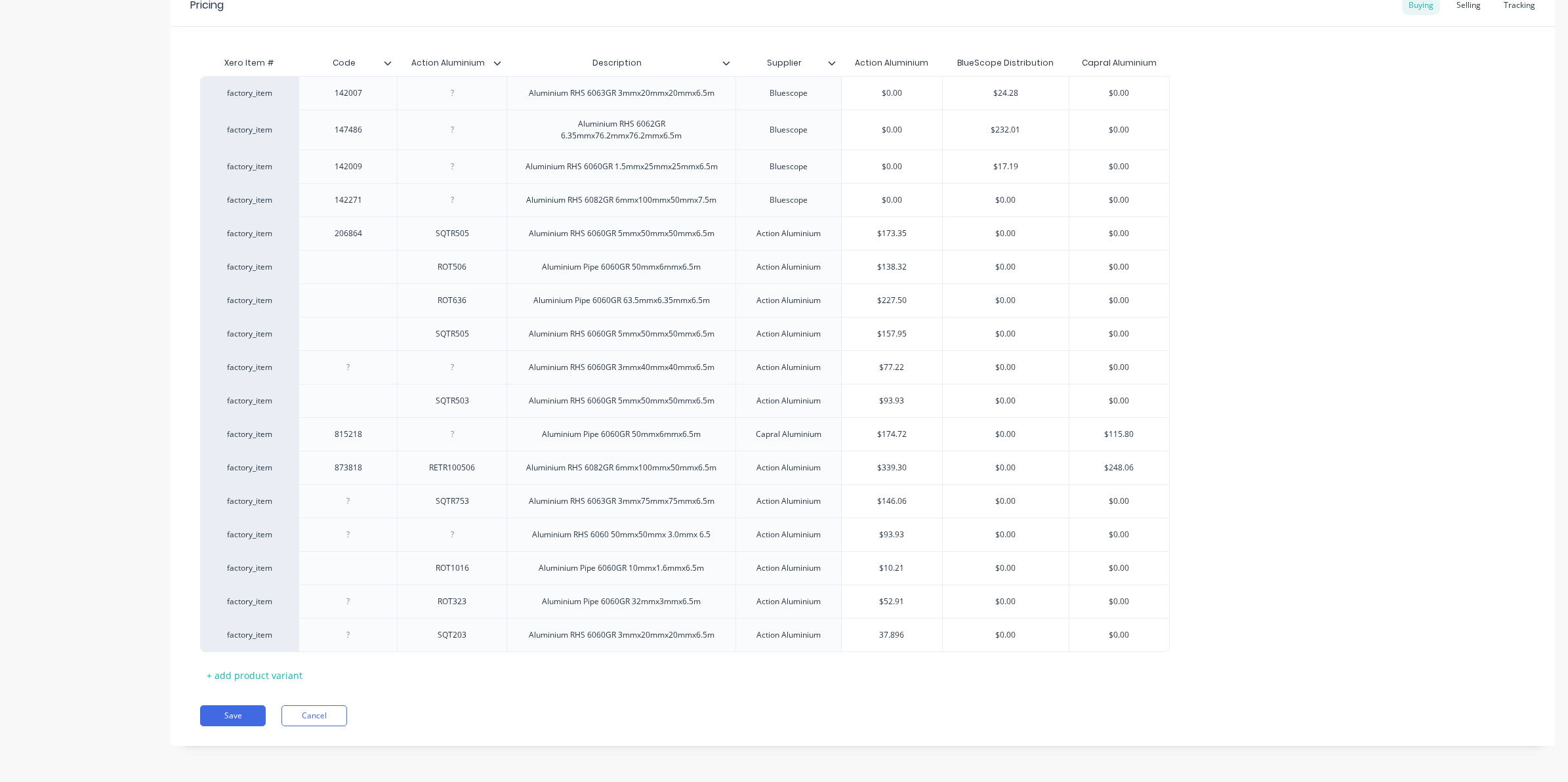
click at [852, 699] on div "Pricing Buying Selling Tracking Xero Item # Code Action Aluminium Description S…" at bounding box center [862, 365] width 1384 height 762
click at [224, 713] on button "Save" at bounding box center [233, 716] width 66 height 21
type textarea "x"
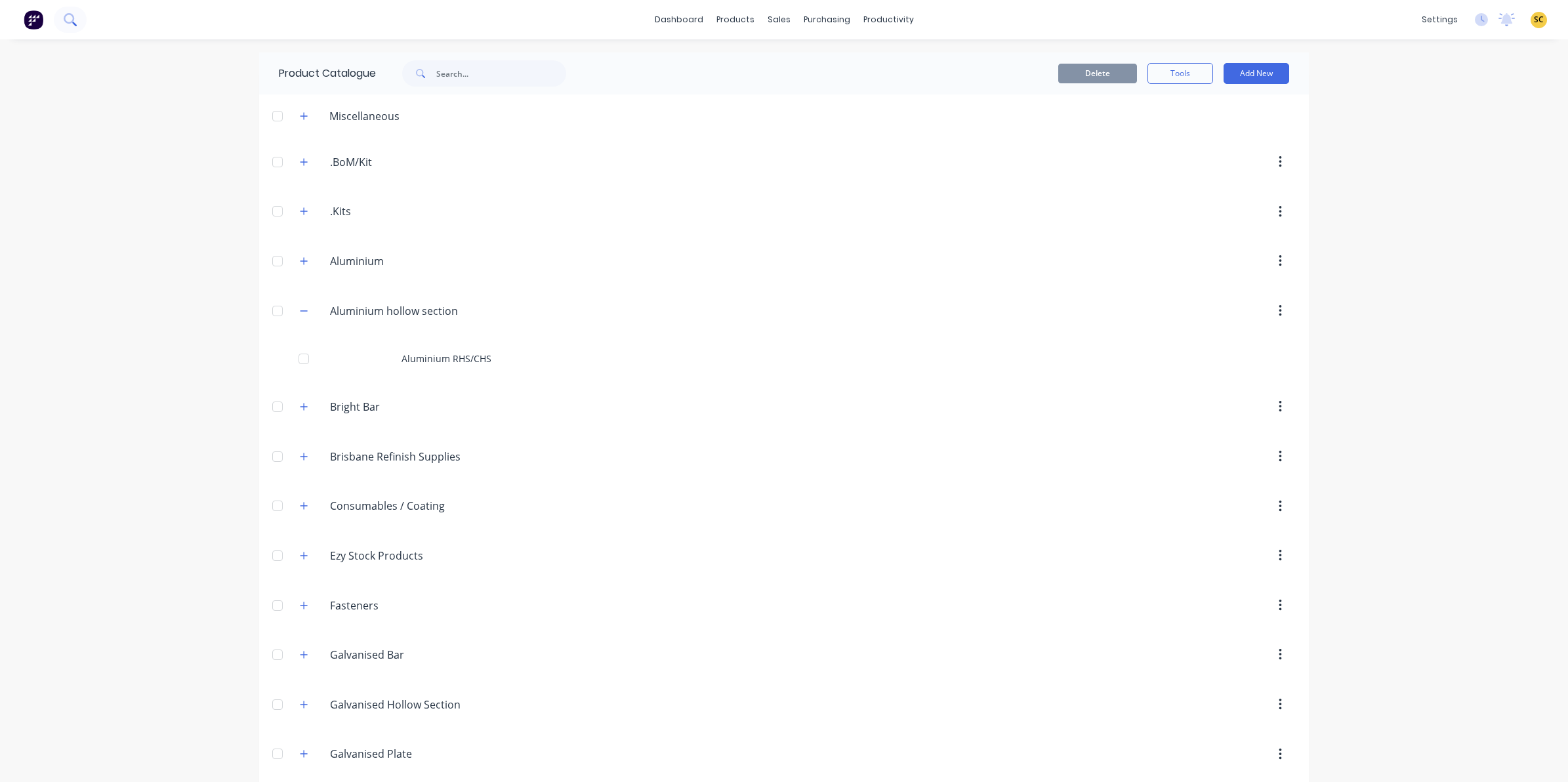
click at [87, 25] on div "dashboard products sales purchasing productivity dashboard products Product Cat…" at bounding box center [784, 20] width 1568 height 40
click at [73, 14] on icon at bounding box center [70, 20] width 13 height 13
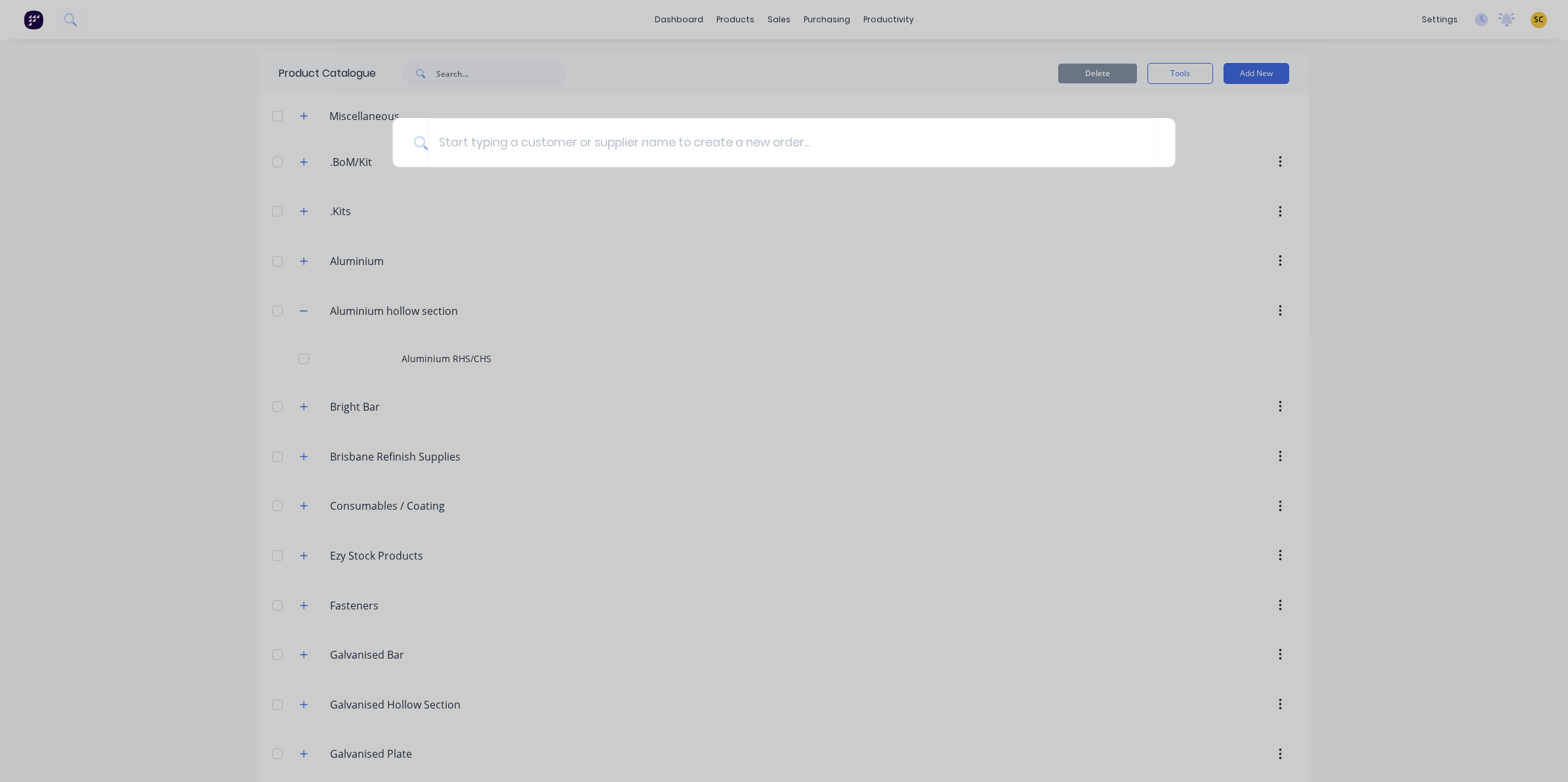
click at [965, 181] on div at bounding box center [784, 391] width 1568 height 782
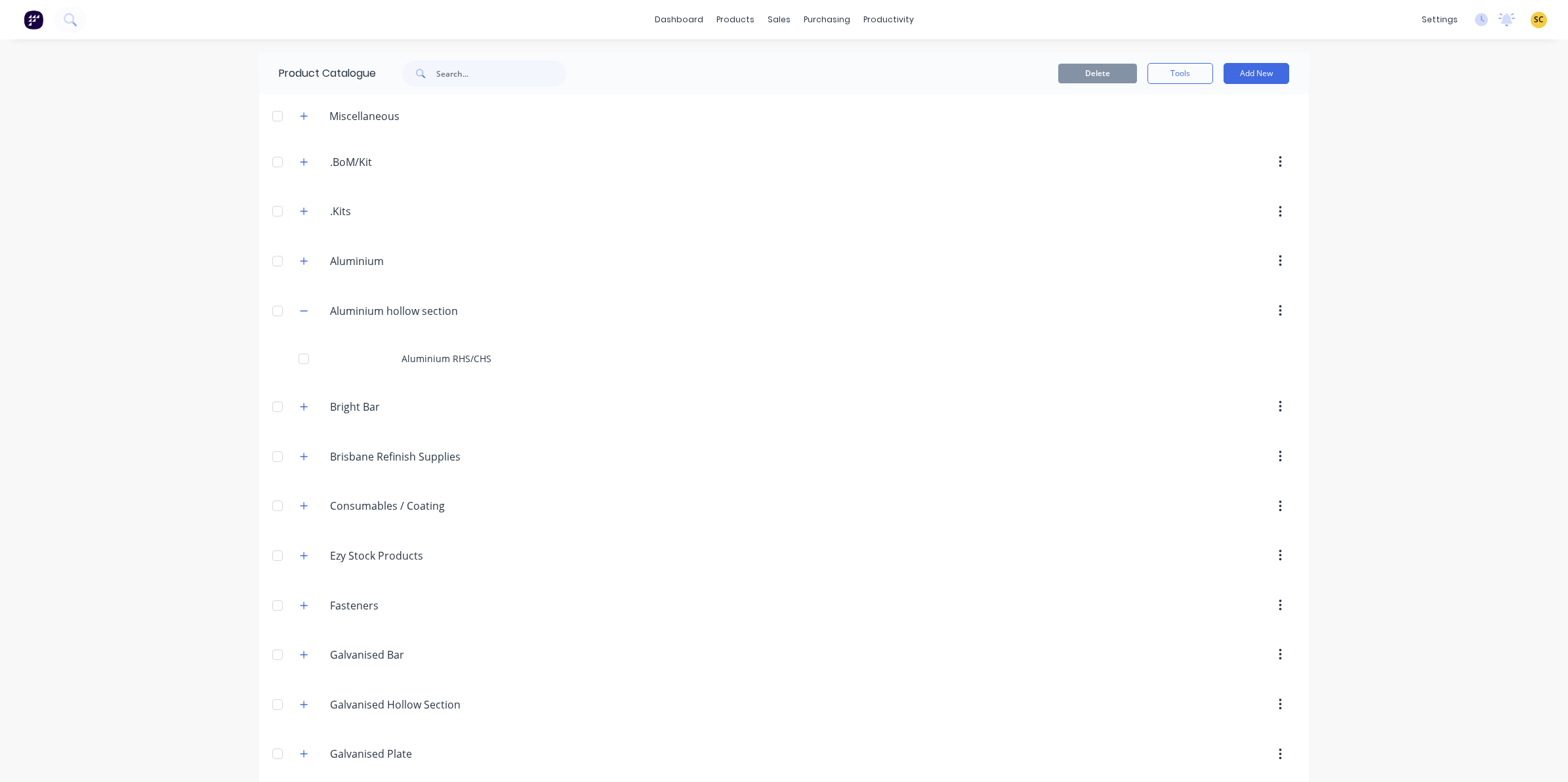
click at [903, 142] on header ".BoM/Kit .BoM/Kit" at bounding box center [783, 162] width 1049 height 50
click at [827, 63] on link "Purchase Orders" at bounding box center [876, 62] width 174 height 26
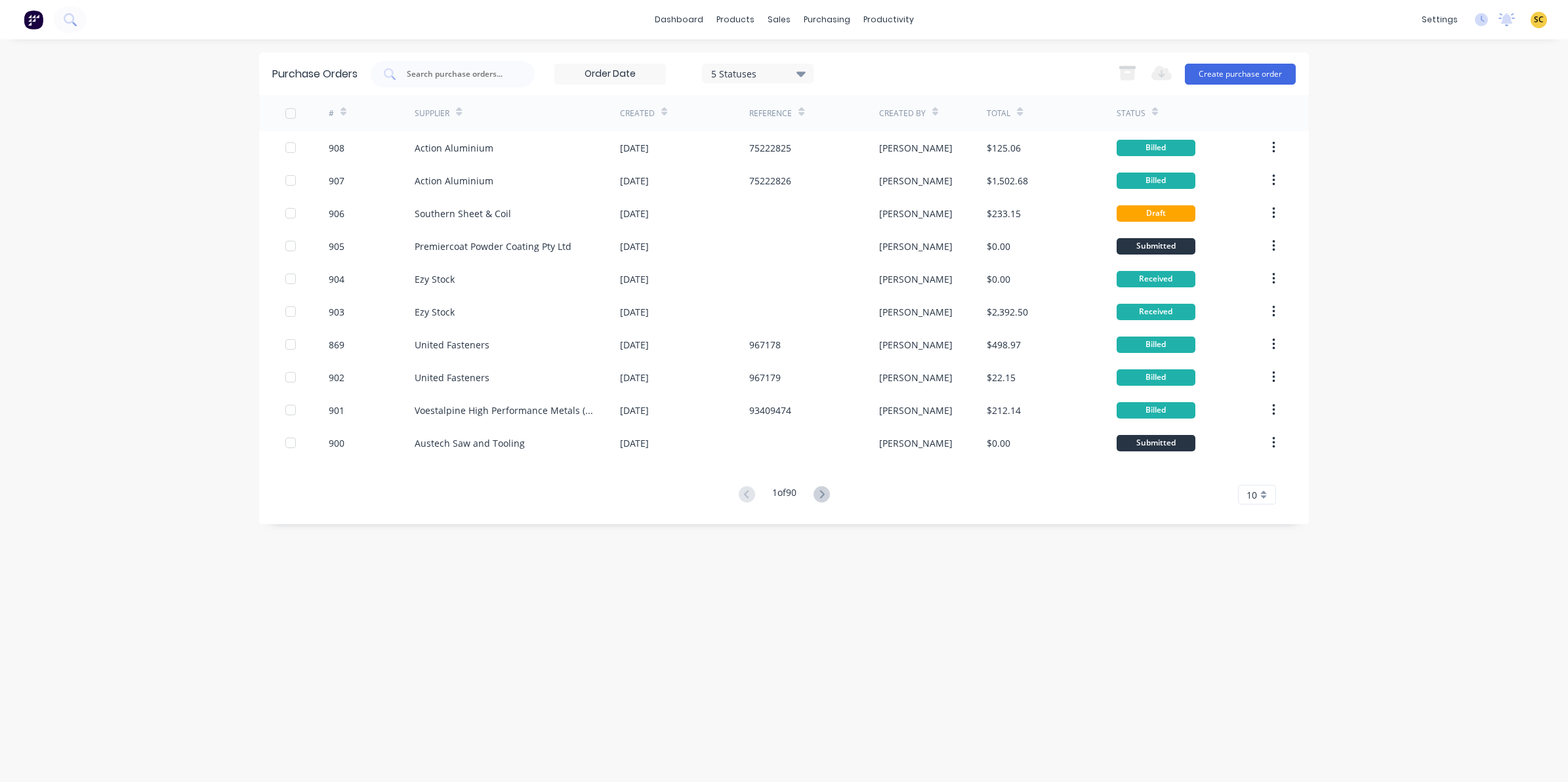
click at [450, 58] on div "Purchase Orders 5 Statuses 5 Statuses Export to Excel (XLSX) Create purchase or…" at bounding box center [783, 73] width 1049 height 42
click at [458, 70] on input "text" at bounding box center [459, 74] width 109 height 13
type input "boc"
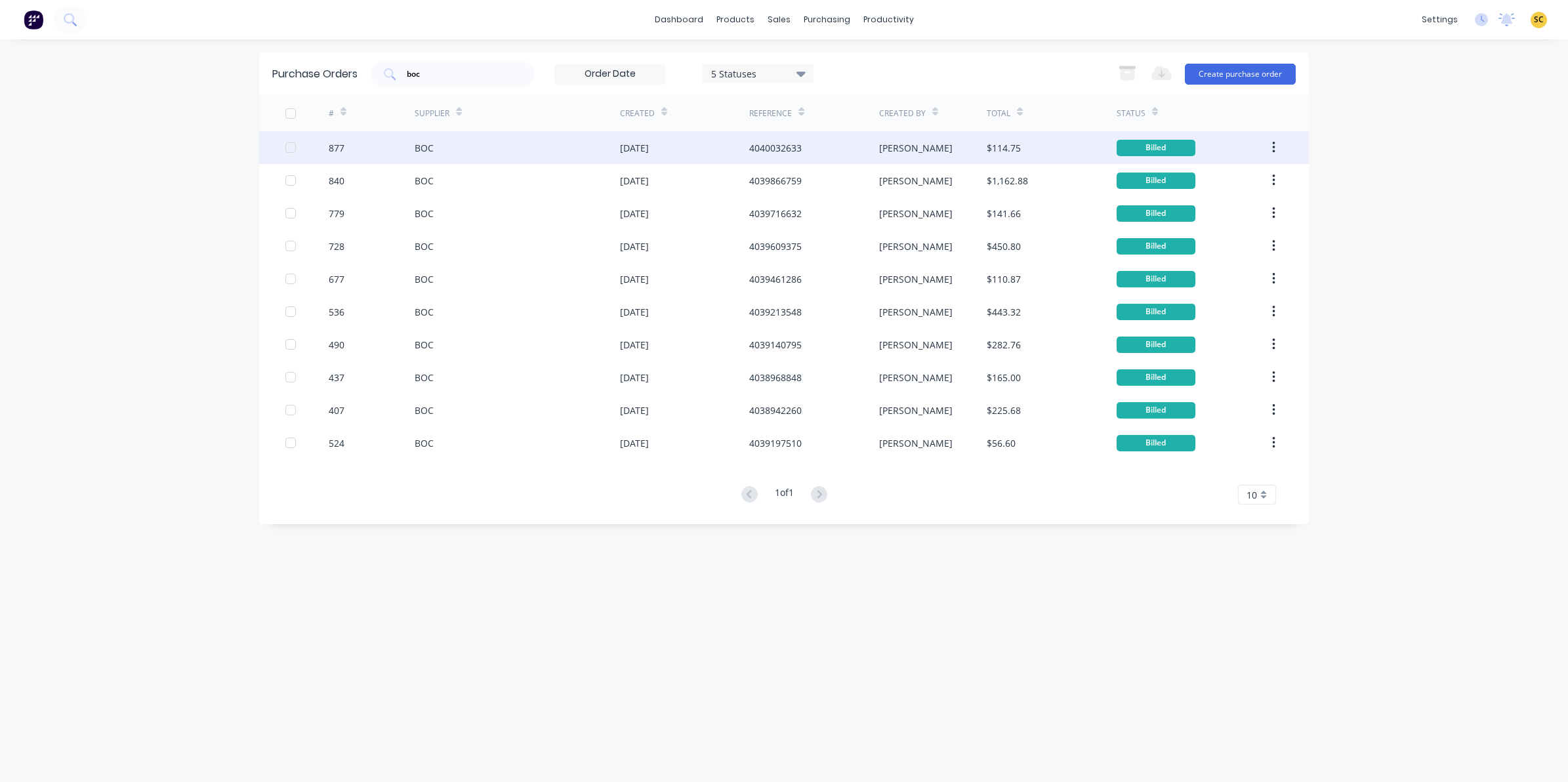
click at [840, 152] on div "4040032633" at bounding box center [814, 148] width 129 height 32
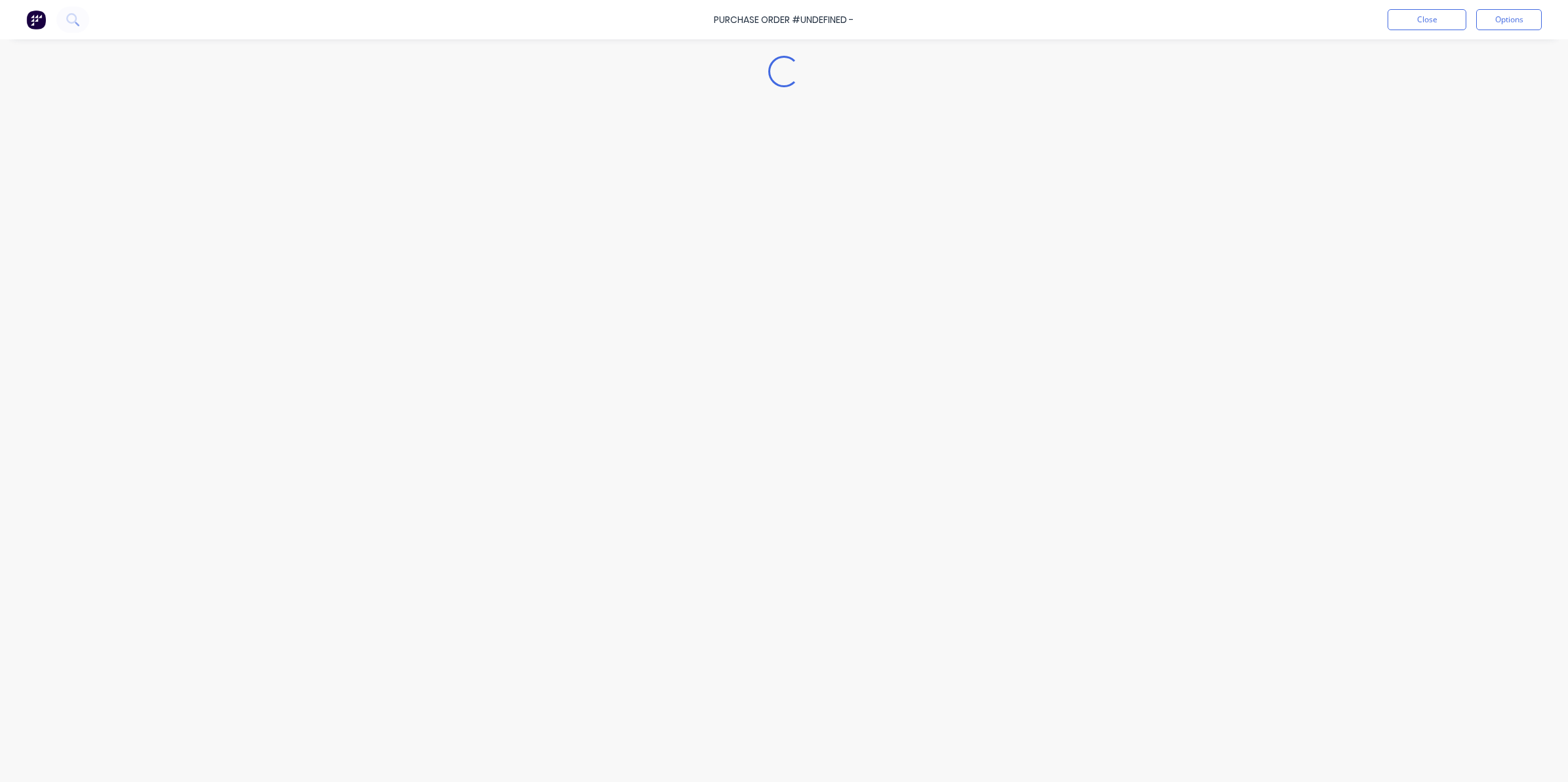
type textarea "x"
